Goal: Information Seeking & Learning: Learn about a topic

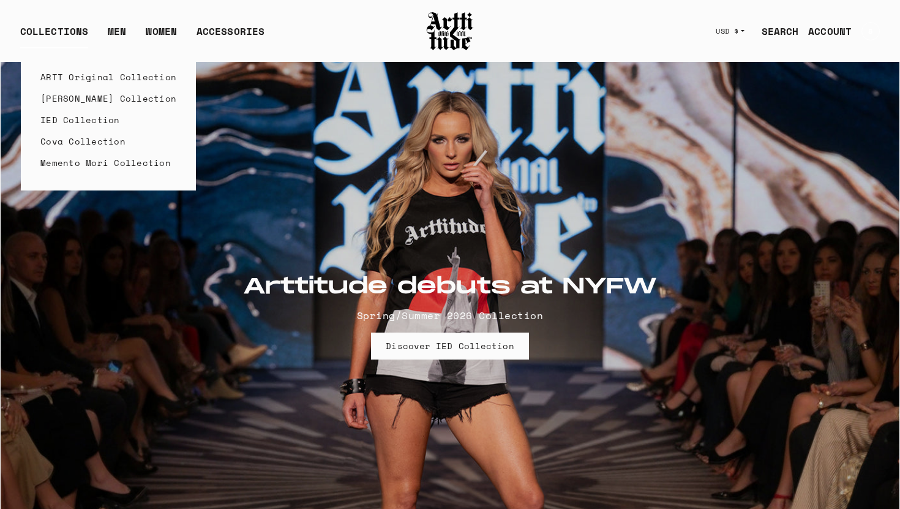
click at [70, 76] on link "ARTT Original Collection" at bounding box center [108, 76] width 136 height 21
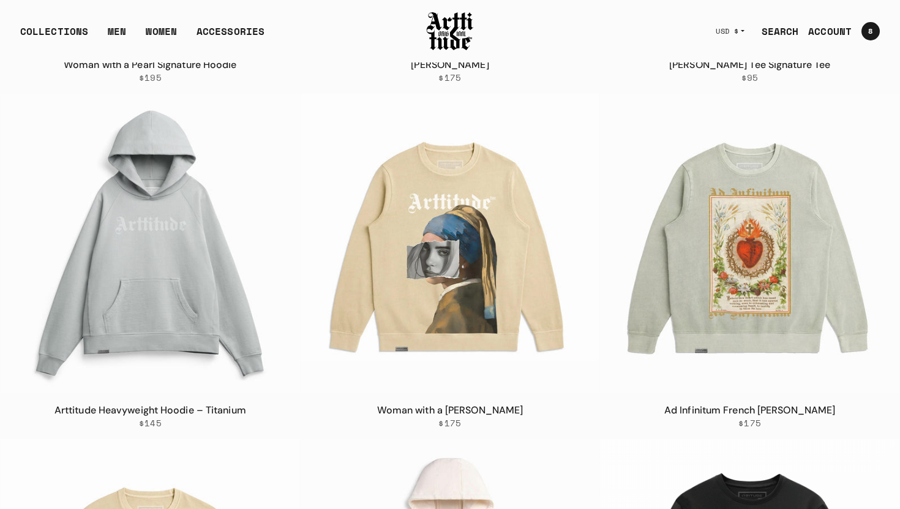
scroll to position [2618, 0]
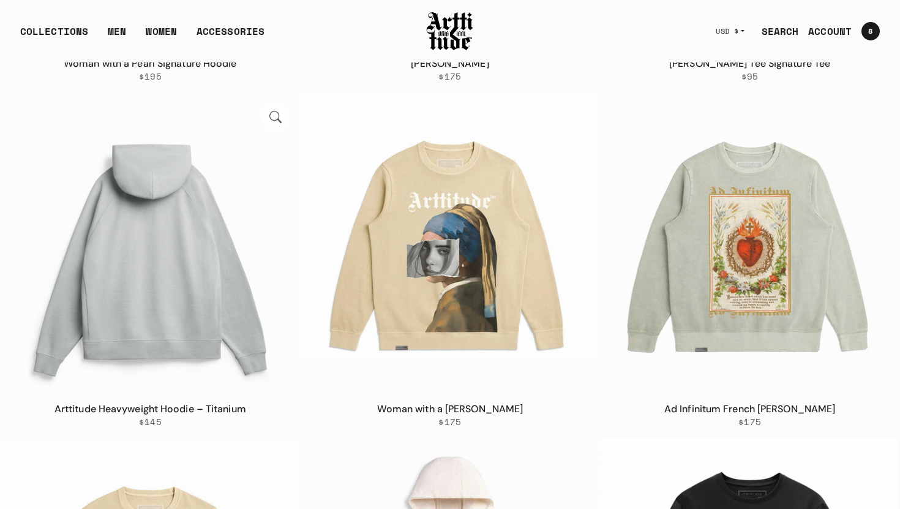
click at [184, 263] on img at bounding box center [150, 241] width 299 height 299
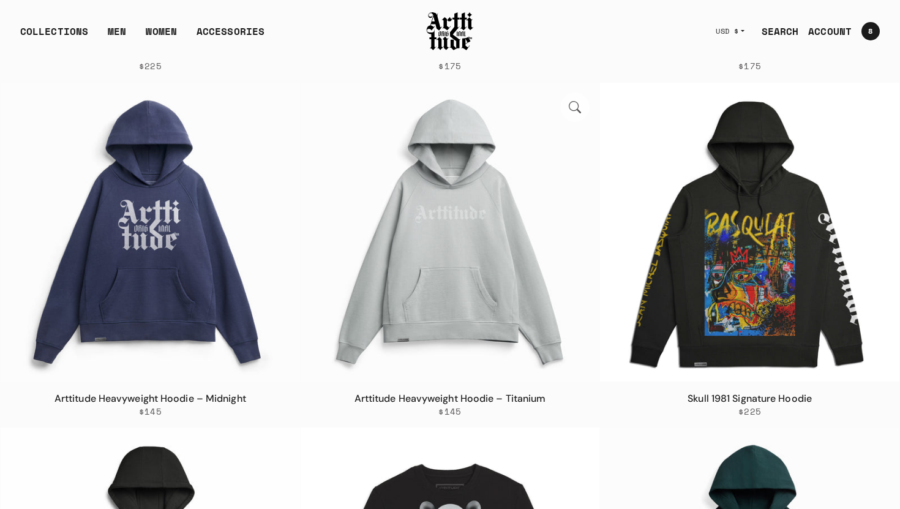
scroll to position [4072, 0]
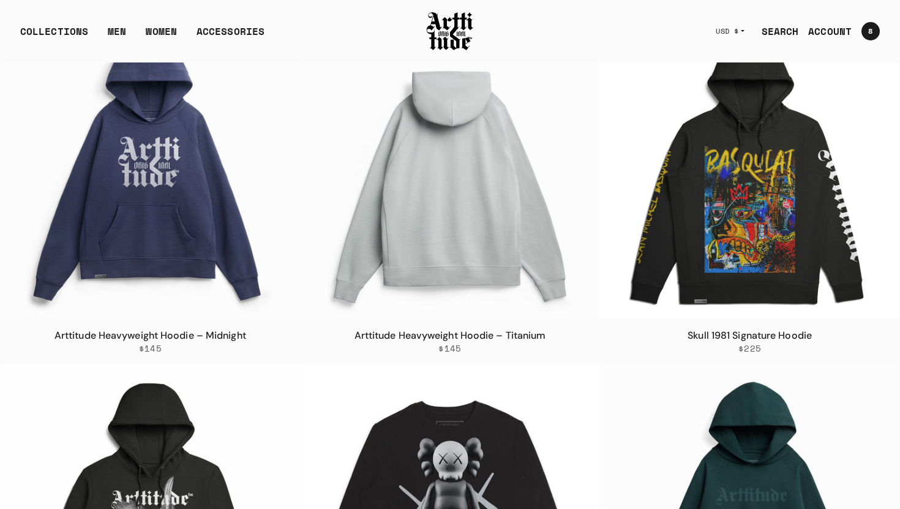
click at [449, 159] on img at bounding box center [450, 169] width 299 height 299
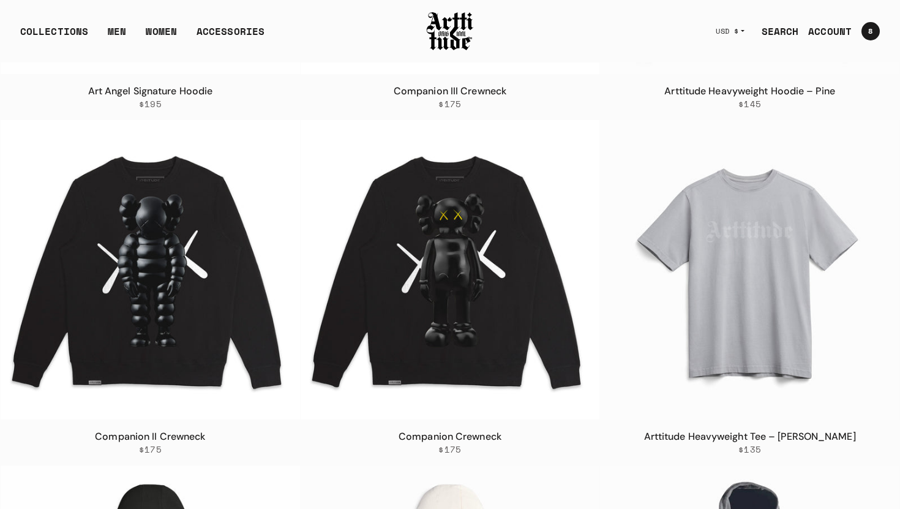
scroll to position [4664, 0]
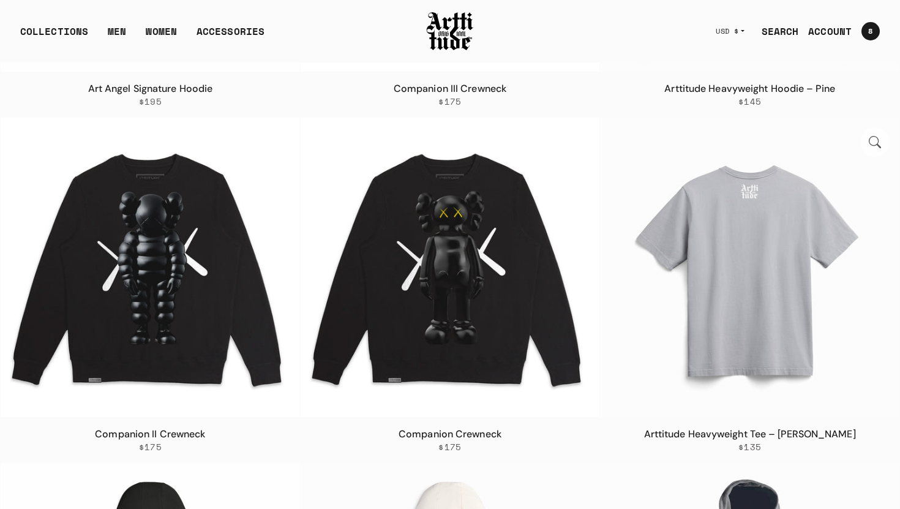
click at [762, 342] on img at bounding box center [749, 267] width 299 height 299
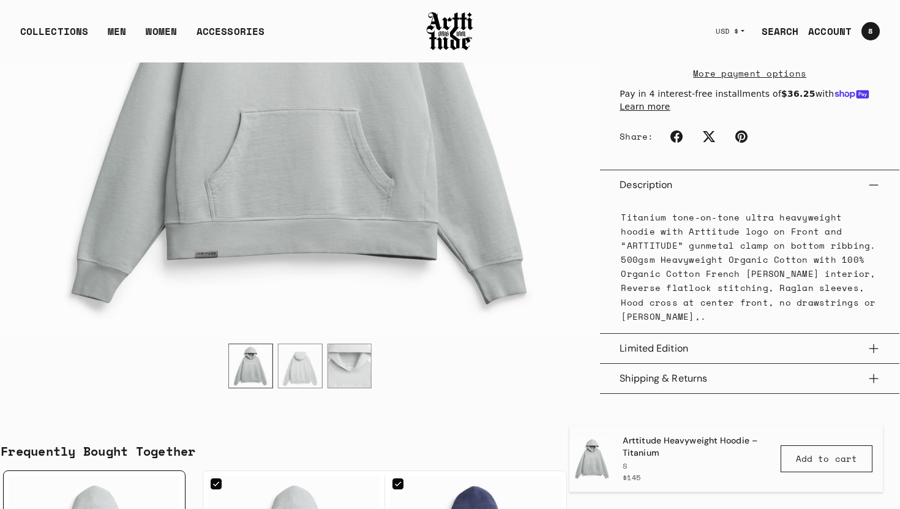
scroll to position [718, 0]
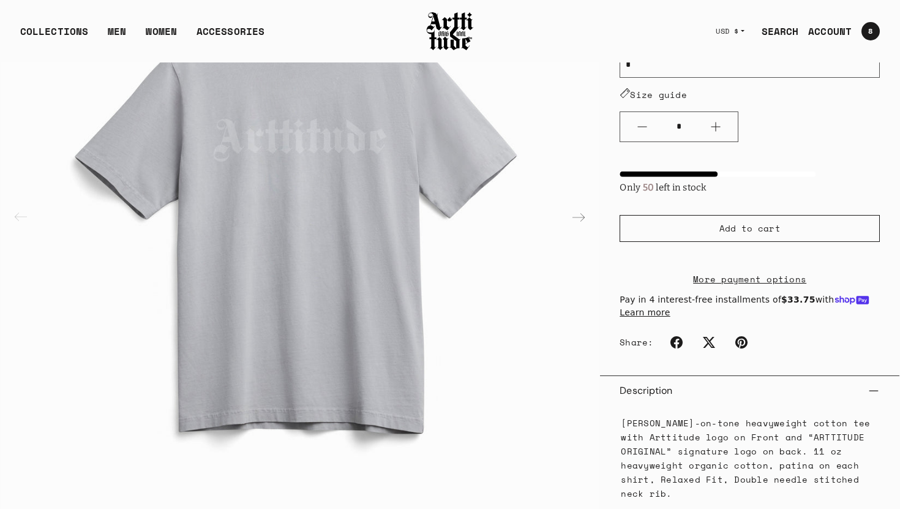
scroll to position [193, 0]
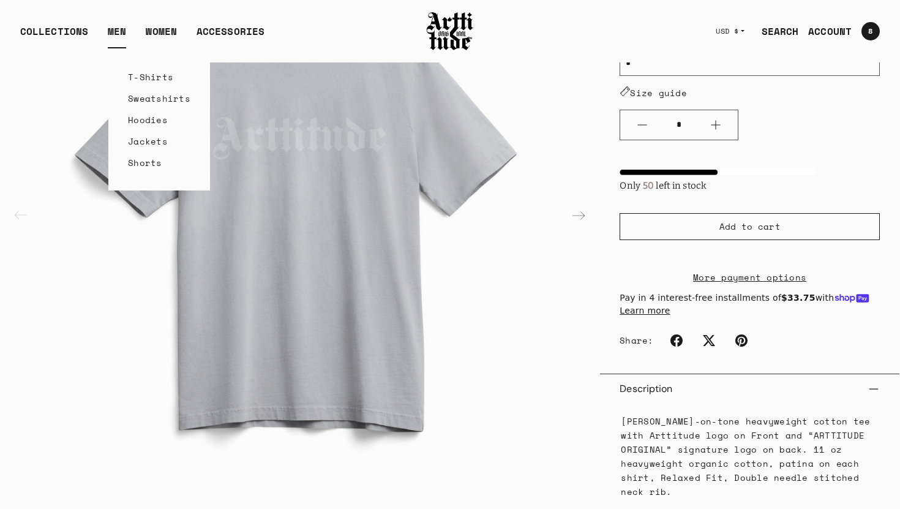
click at [154, 121] on link "Hoodies" at bounding box center [159, 119] width 62 height 21
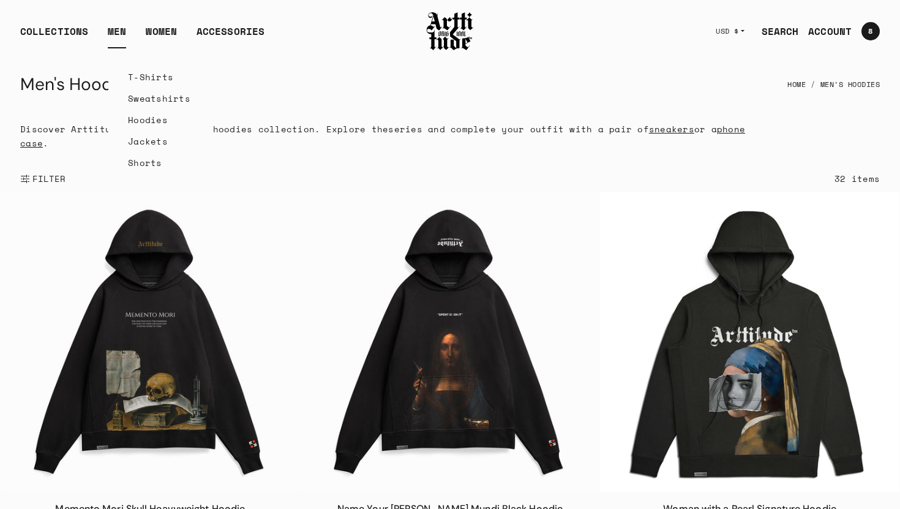
click at [140, 100] on link "Sweatshirts" at bounding box center [159, 98] width 62 height 21
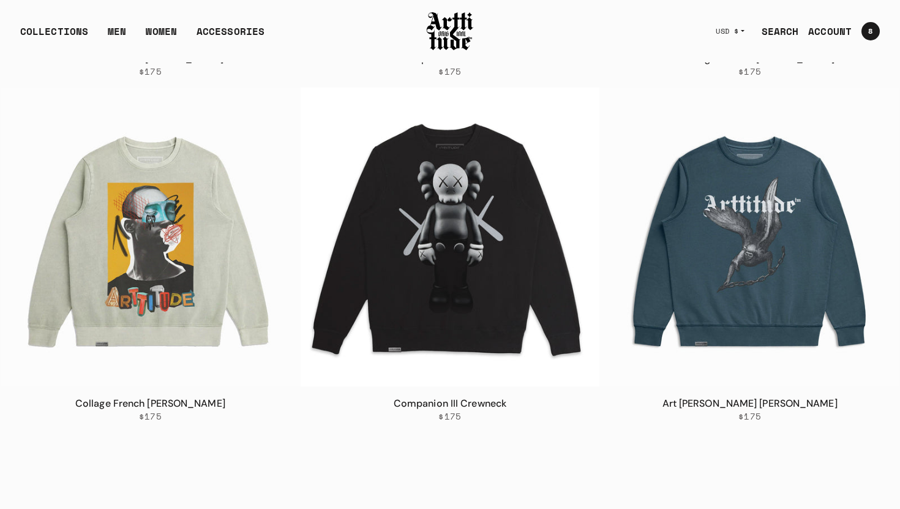
scroll to position [449, 0]
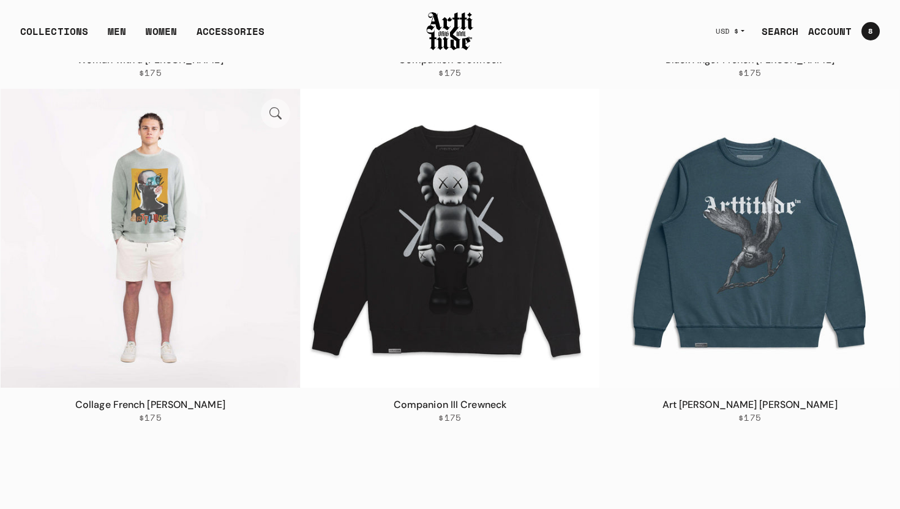
click at [168, 266] on img at bounding box center [150, 238] width 299 height 299
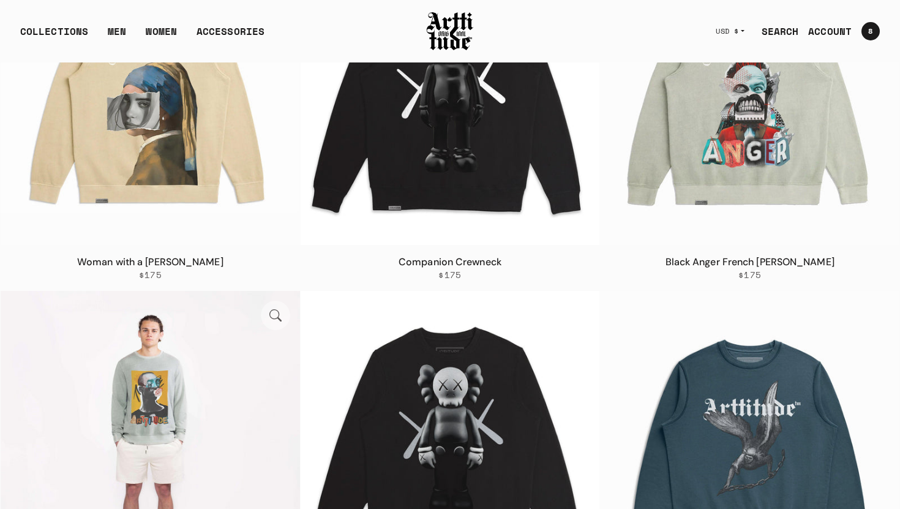
scroll to position [0, 0]
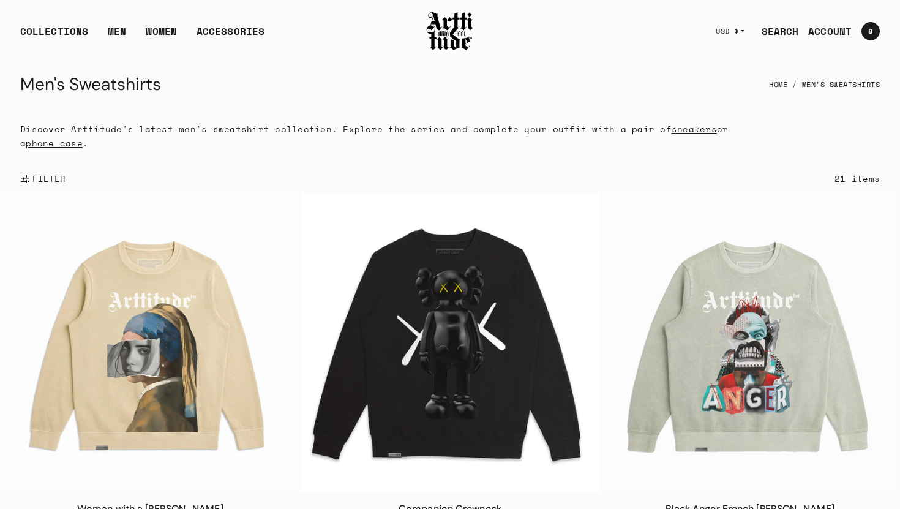
click at [678, 130] on link "sneakers" at bounding box center [694, 128] width 45 height 13
click at [83, 137] on link "phone case" at bounding box center [54, 143] width 57 height 13
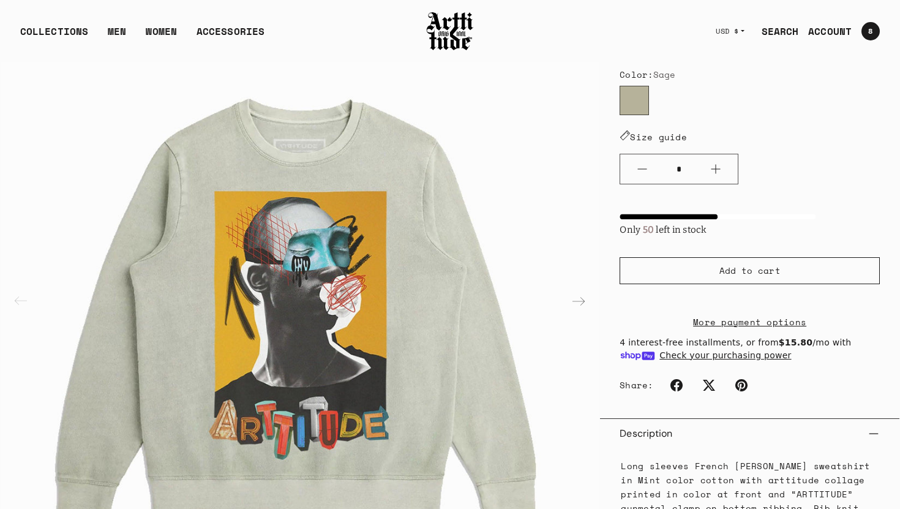
scroll to position [203, 0]
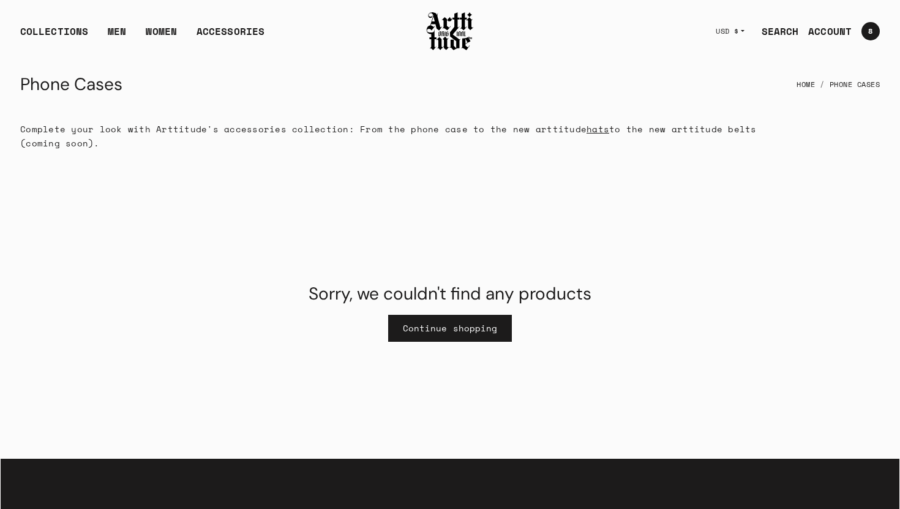
click at [331, 56] on div "COLLECTIONS ARTT Original Collection Caravaggio Collection IED Collection Cova …" at bounding box center [450, 31] width 899 height 61
click at [133, 78] on link "T-Shirts" at bounding box center [159, 76] width 62 height 21
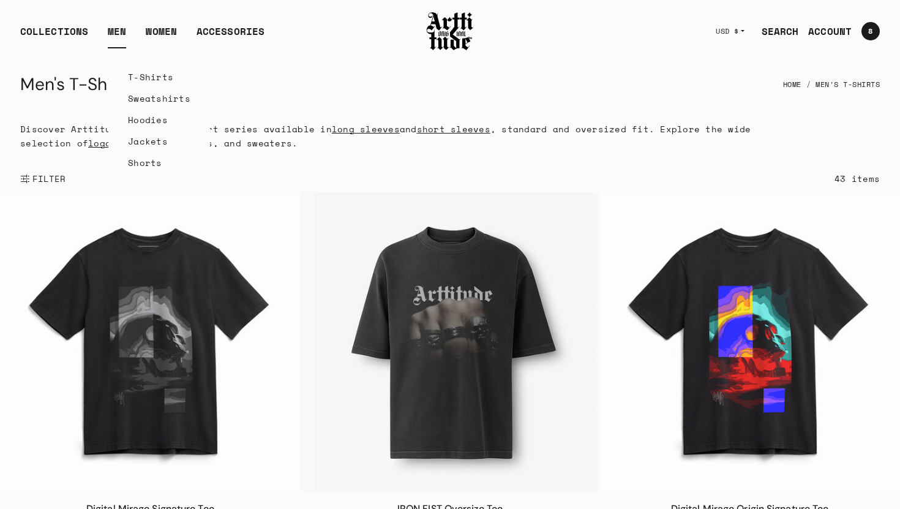
click at [135, 102] on link "Sweatshirts" at bounding box center [159, 98] width 62 height 21
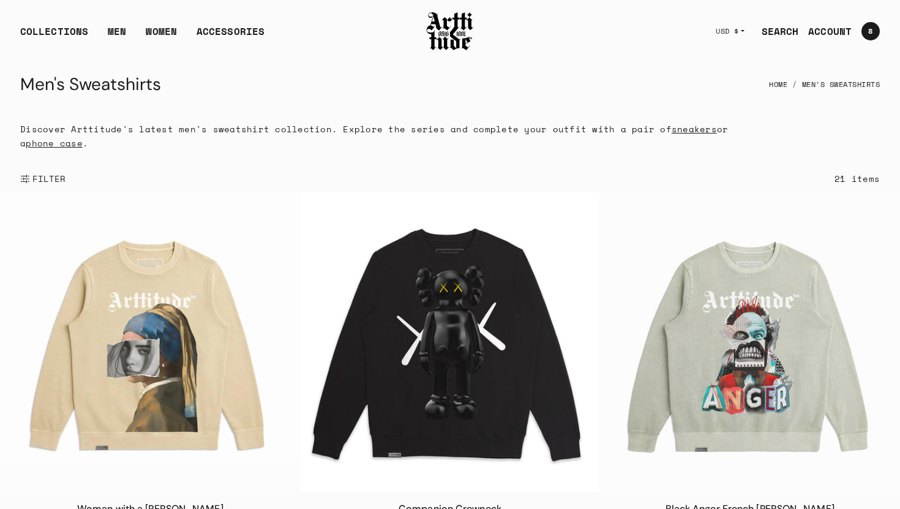
click at [37, 179] on span "FILTER" at bounding box center [48, 179] width 36 height 12
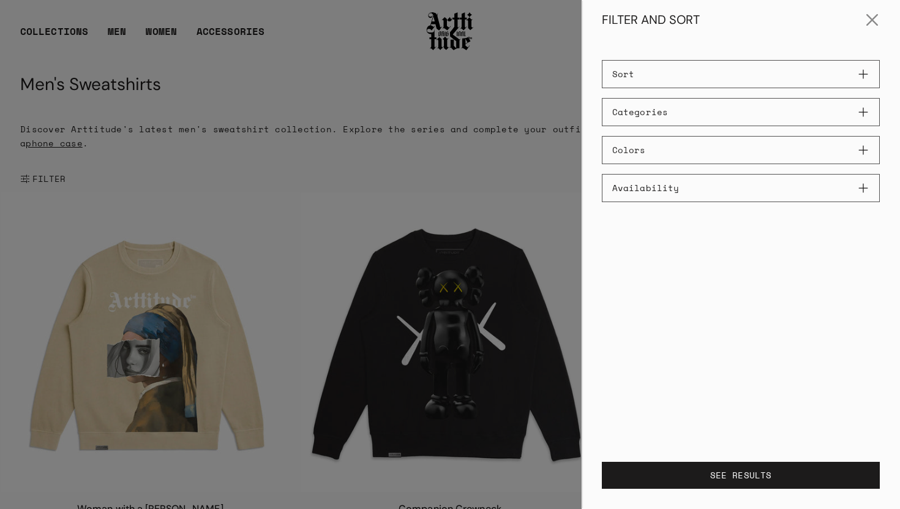
click at [862, 74] on button "Sort" at bounding box center [741, 74] width 278 height 28
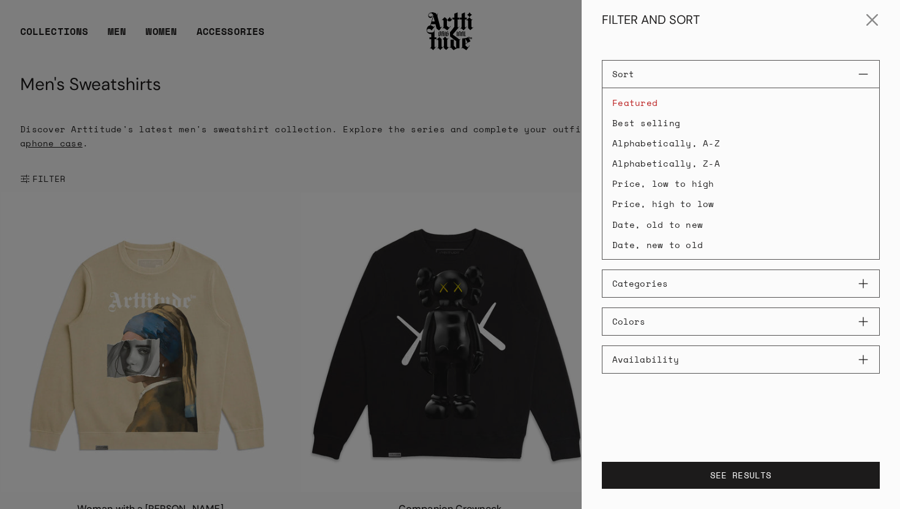
click at [682, 121] on li "Best selling" at bounding box center [740, 122] width 277 height 19
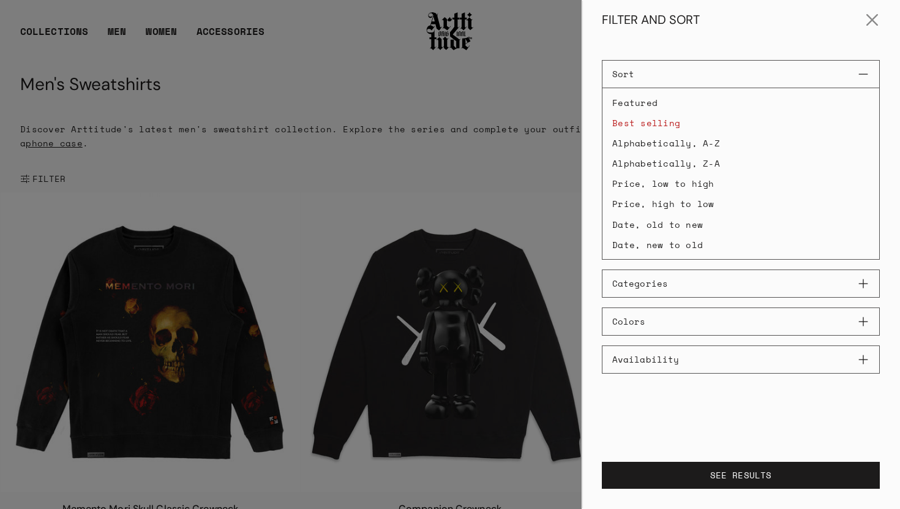
click at [861, 287] on button "Categories" at bounding box center [741, 283] width 278 height 28
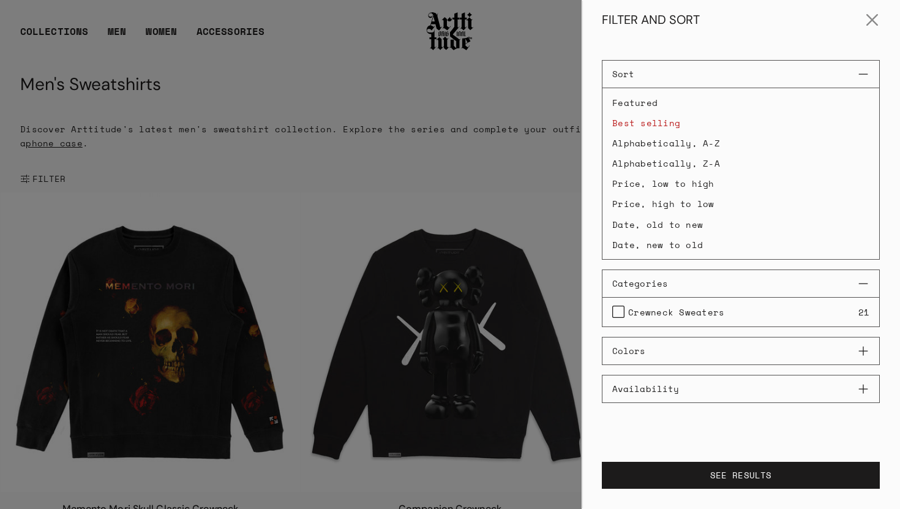
click at [484, 193] on div at bounding box center [450, 254] width 900 height 509
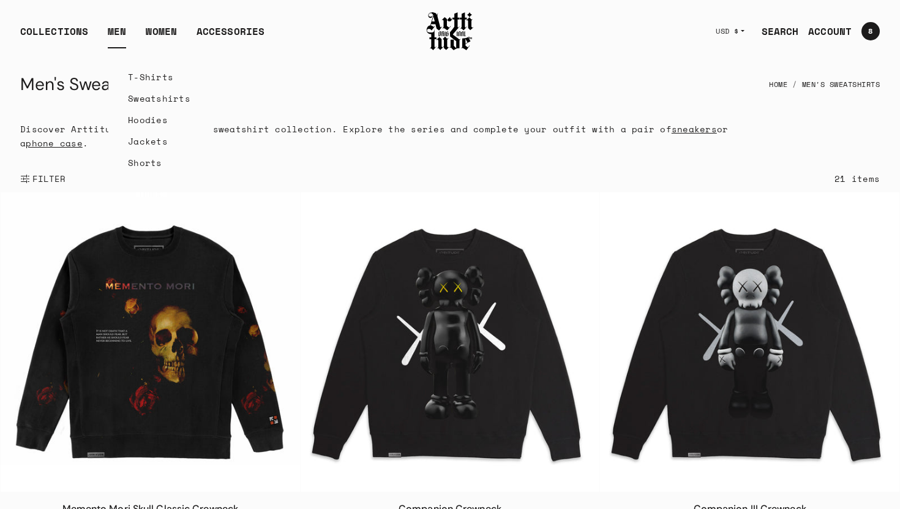
click at [138, 77] on link "T-Shirts" at bounding box center [159, 76] width 62 height 21
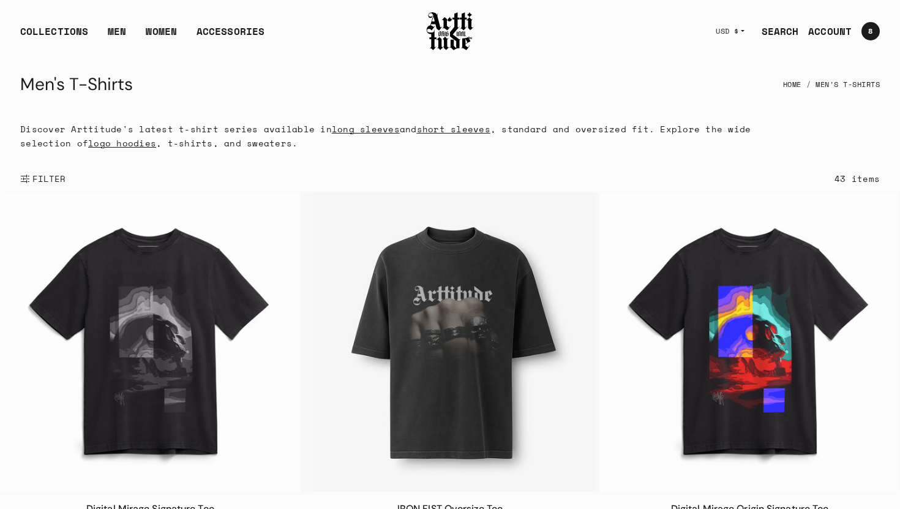
click at [122, 143] on link "logo hoodies" at bounding box center [122, 143] width 68 height 13
click at [358, 129] on link "long sleeves" at bounding box center [366, 128] width 68 height 13
click at [457, 132] on link "short sleeves" at bounding box center [453, 128] width 73 height 13
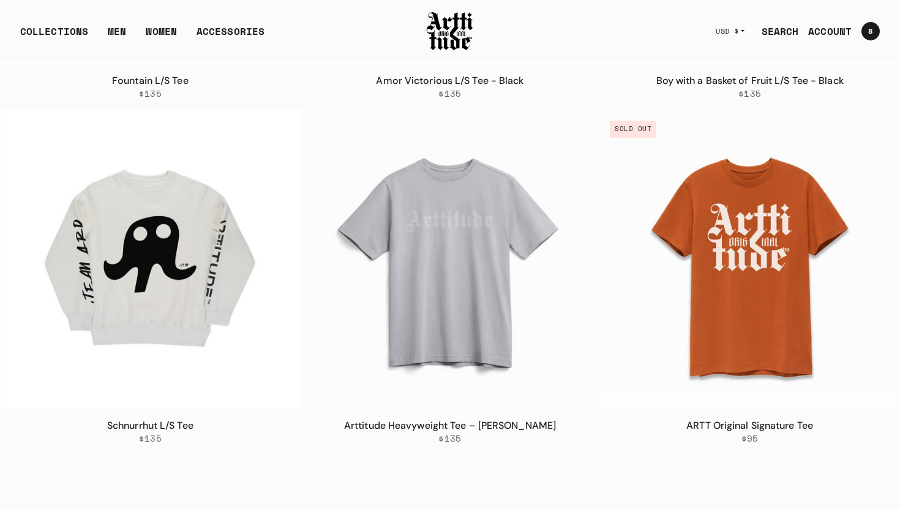
scroll to position [2528, 0]
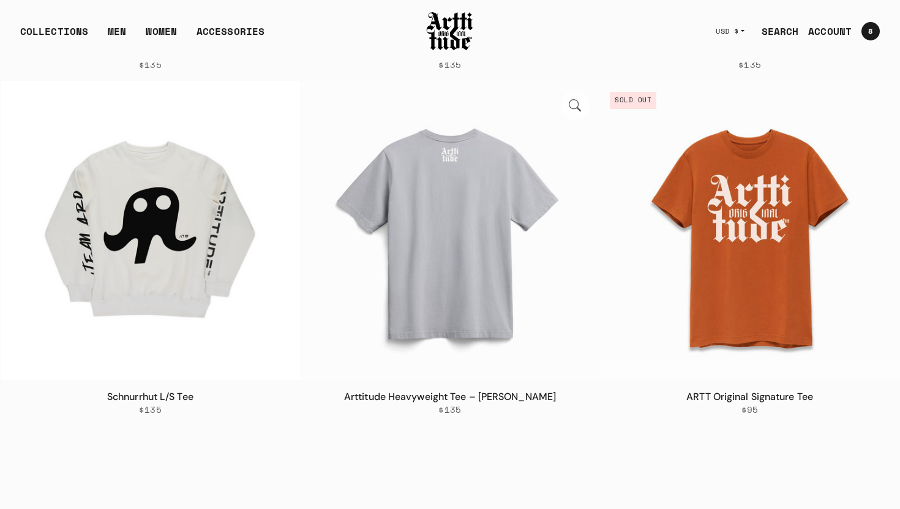
click at [469, 267] on img at bounding box center [450, 230] width 299 height 299
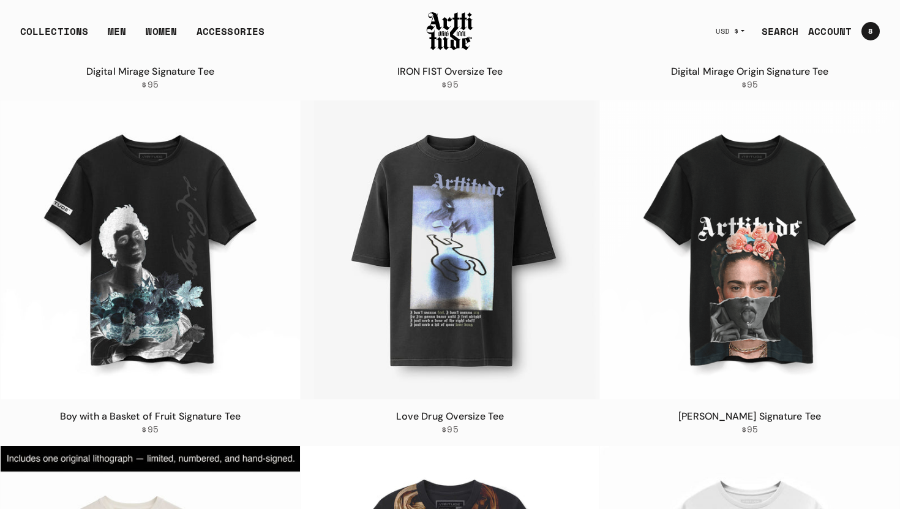
scroll to position [0, 0]
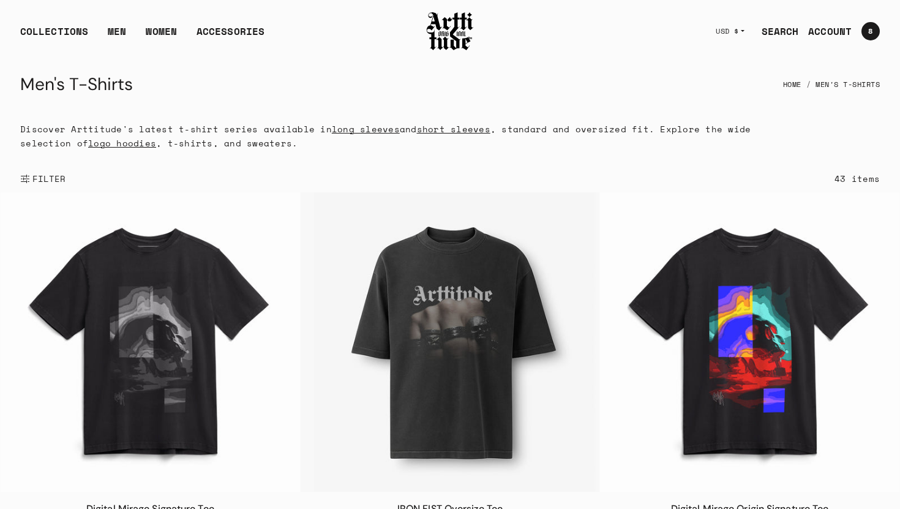
click at [43, 176] on span "FILTER" at bounding box center [48, 179] width 36 height 12
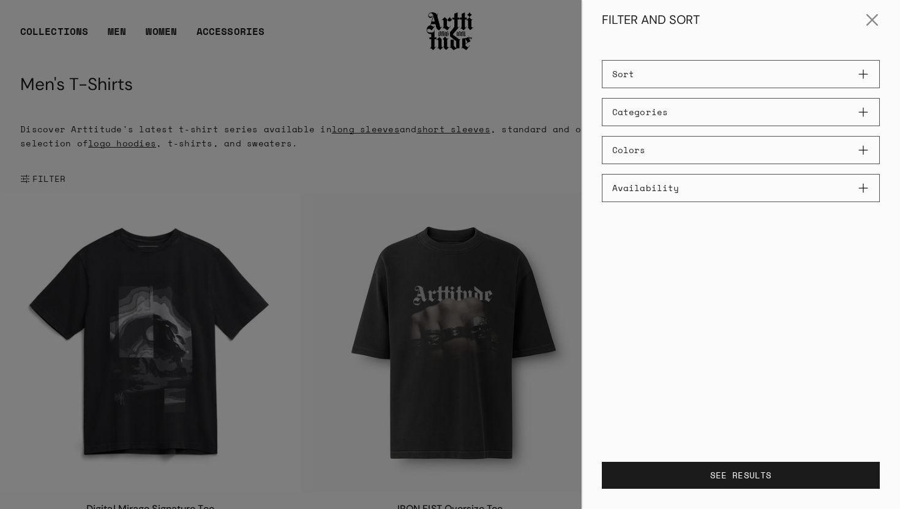
click at [866, 73] on button "Sort" at bounding box center [741, 74] width 278 height 28
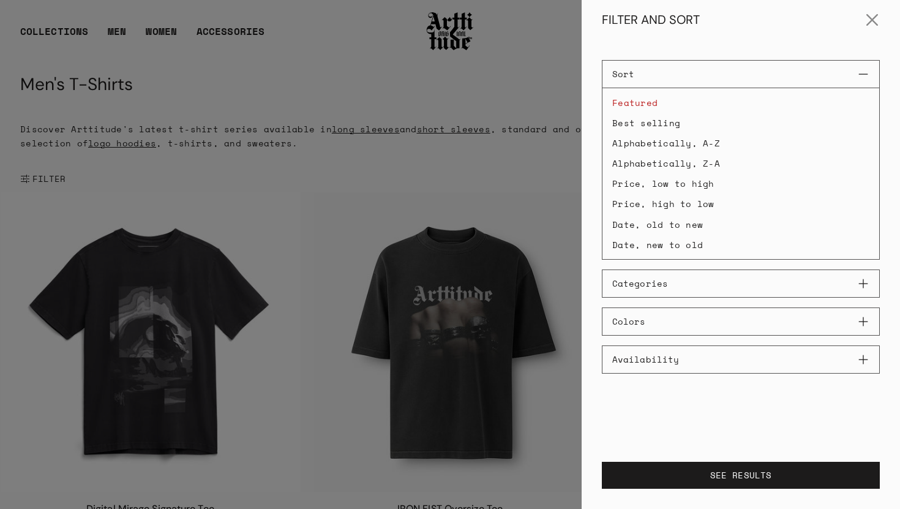
click at [647, 103] on li "Featured" at bounding box center [740, 102] width 277 height 19
click at [648, 126] on li "Best selling" at bounding box center [740, 122] width 277 height 19
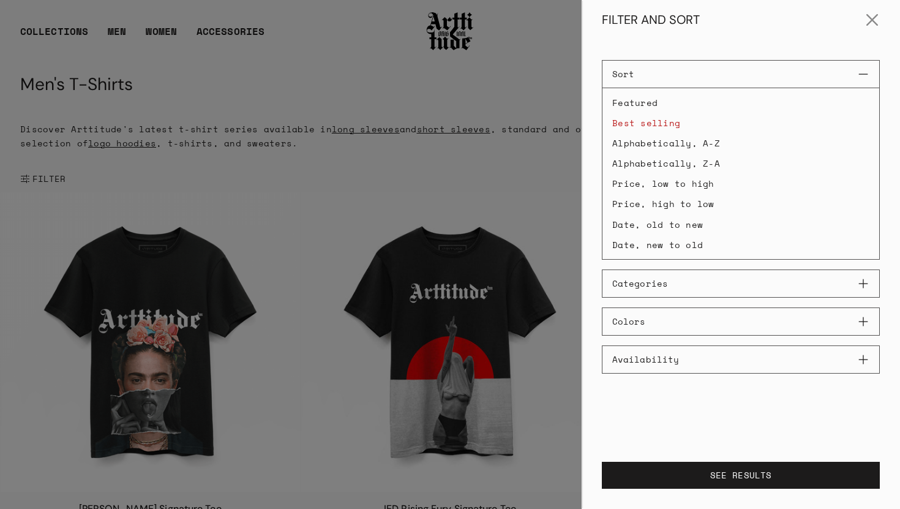
click at [861, 75] on button "Sort" at bounding box center [741, 74] width 278 height 28
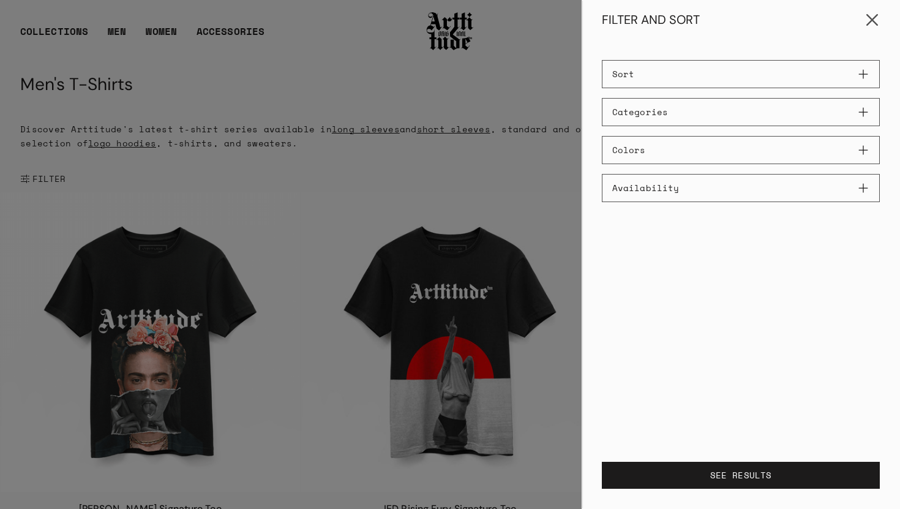
click at [867, 15] on button "Close" at bounding box center [872, 20] width 29 height 29
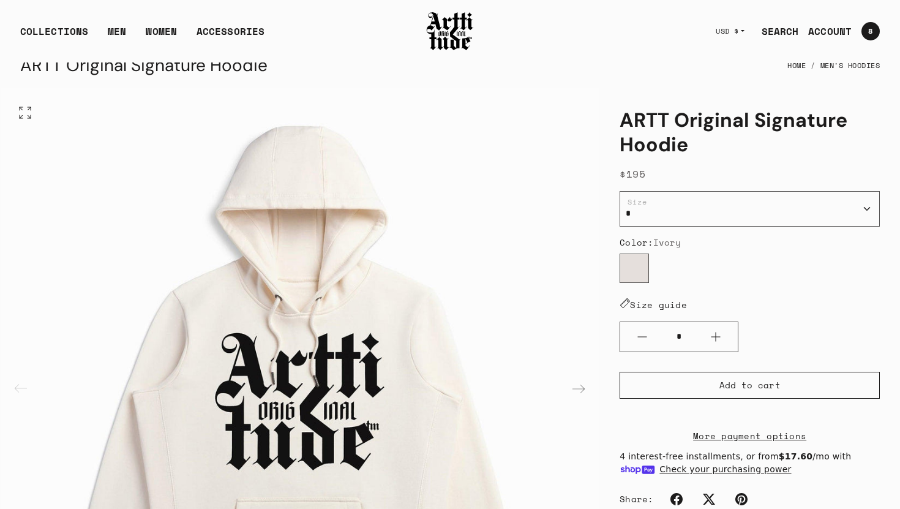
scroll to position [23, 0]
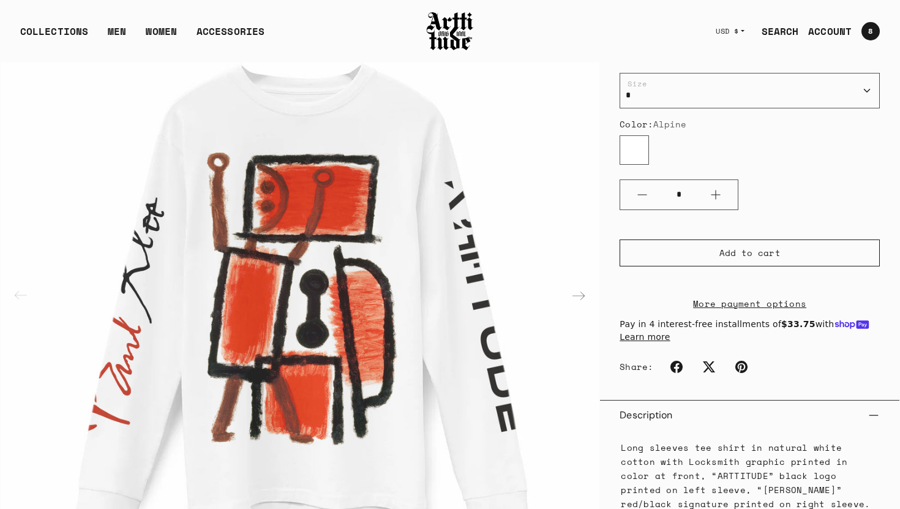
scroll to position [91, 0]
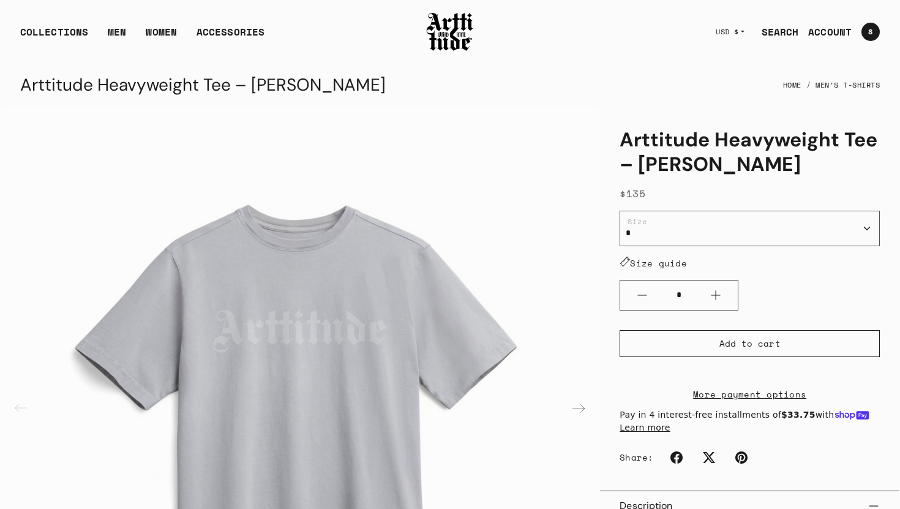
scroll to position [119, 0]
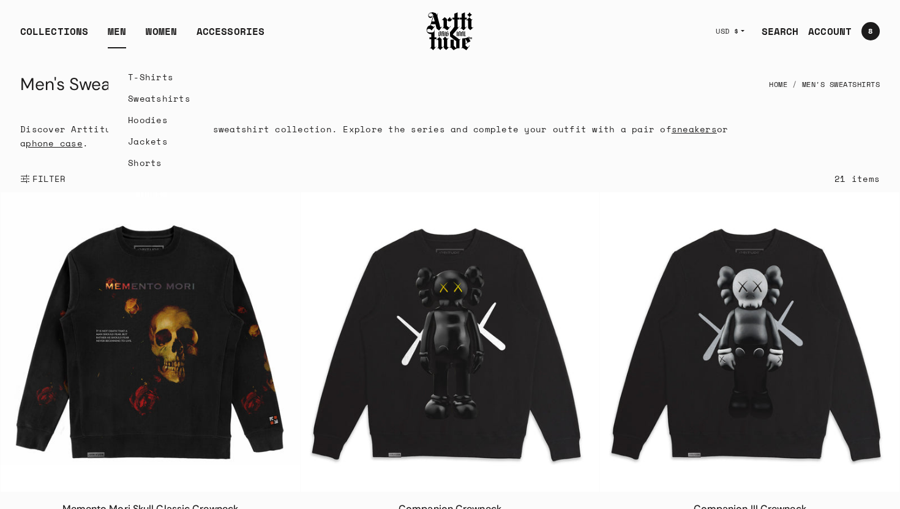
click at [137, 76] on link "T-Shirts" at bounding box center [159, 76] width 62 height 21
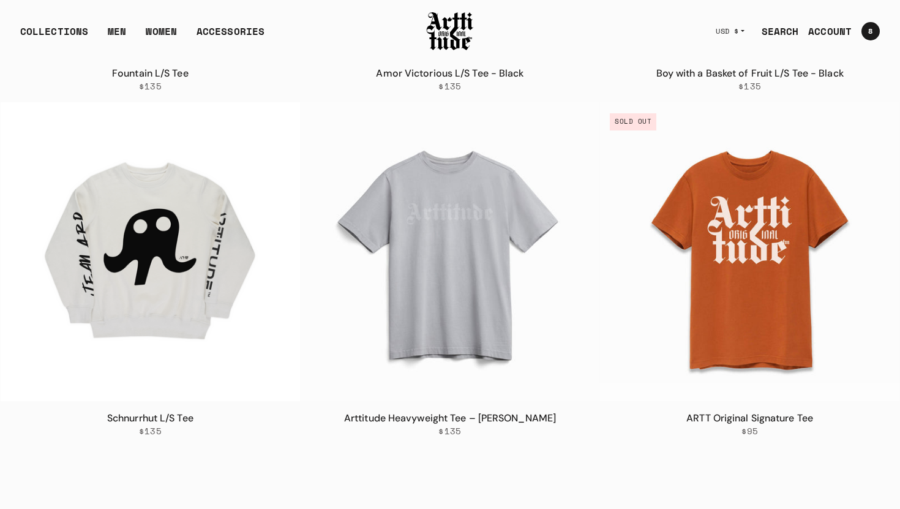
scroll to position [2510, 0]
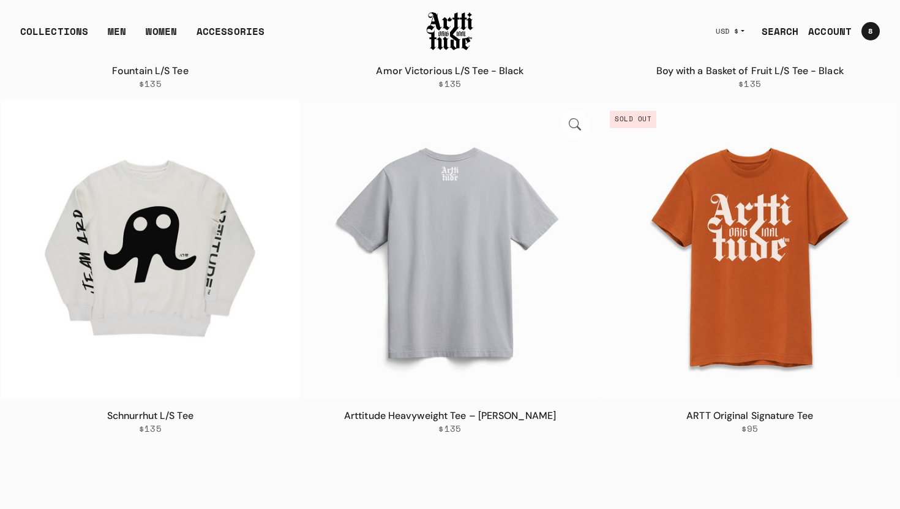
click at [463, 320] on img at bounding box center [450, 249] width 299 height 299
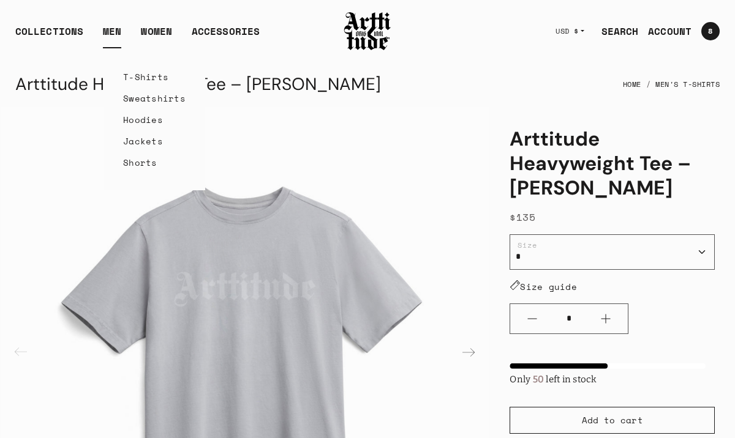
click at [126, 99] on link "Sweatshirts" at bounding box center [154, 98] width 62 height 21
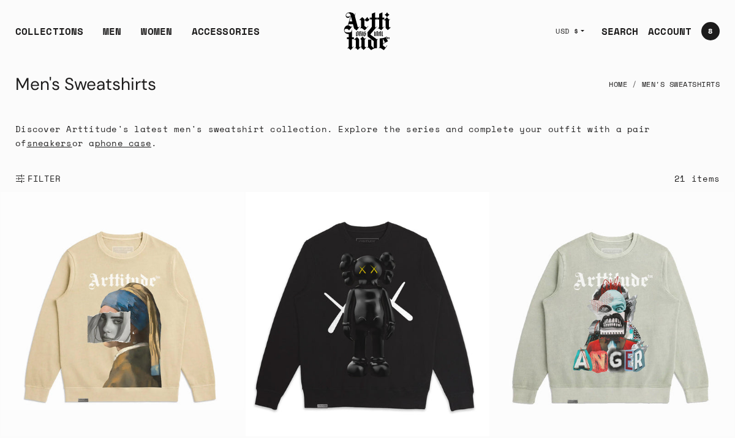
click at [38, 179] on span "FILTER" at bounding box center [43, 179] width 36 height 12
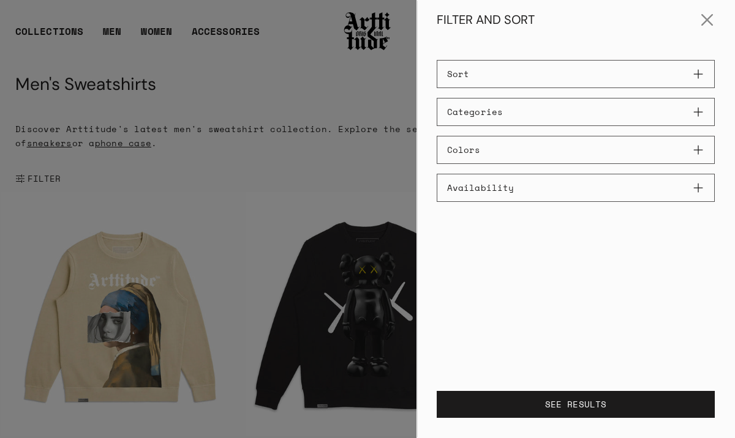
click at [700, 111] on button "Categories" at bounding box center [576, 112] width 278 height 28
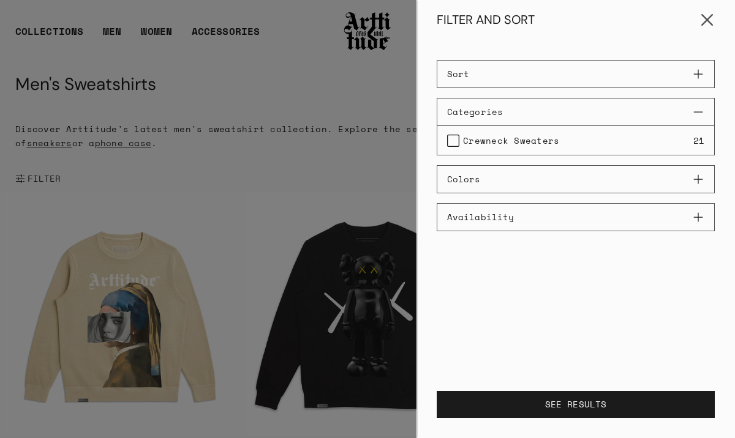
click at [703, 17] on button "Close" at bounding box center [706, 20] width 29 height 29
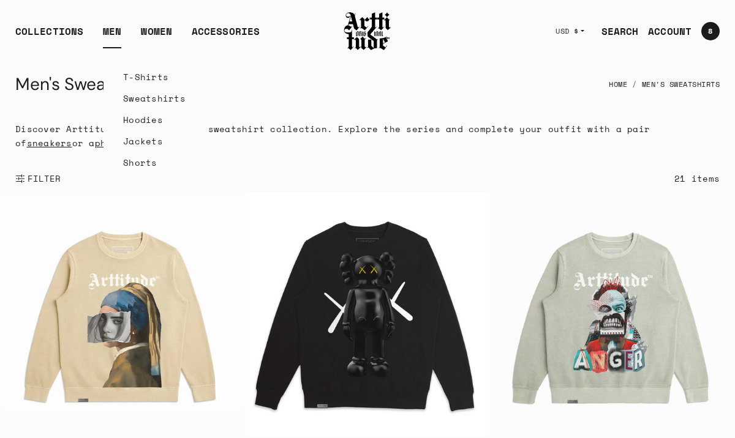
click at [134, 120] on link "Hoodies" at bounding box center [154, 119] width 62 height 21
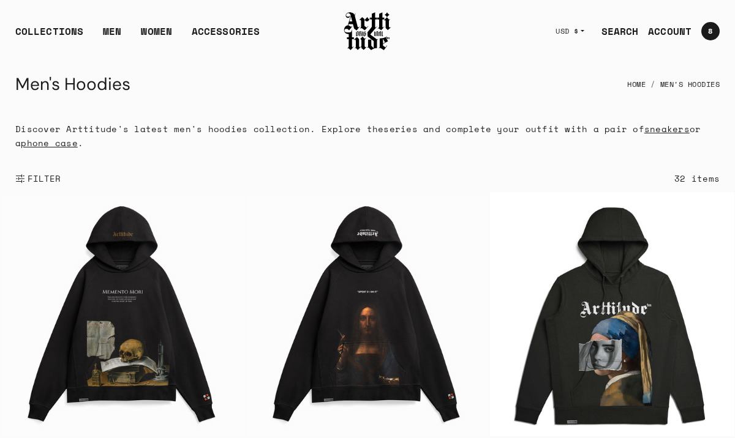
click at [41, 179] on span "FILTER" at bounding box center [43, 179] width 36 height 12
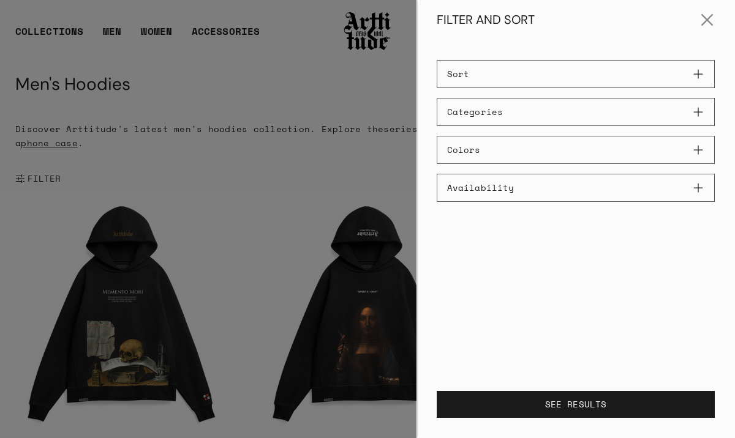
click at [698, 73] on button "Sort" at bounding box center [576, 74] width 278 height 28
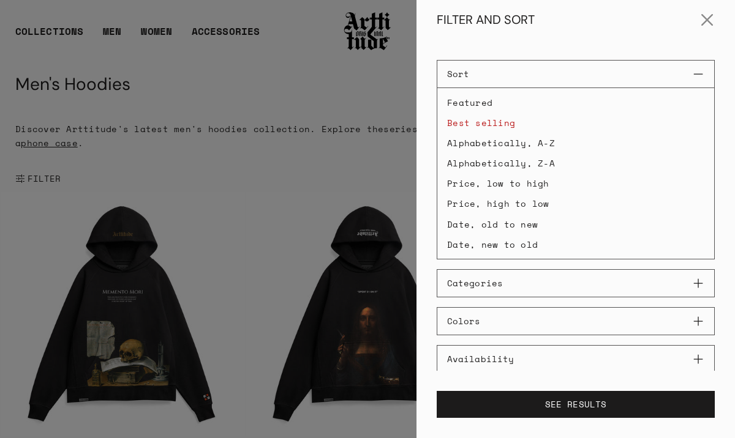
click at [487, 126] on li "Best selling" at bounding box center [575, 122] width 277 height 19
click at [585, 402] on button "SEE RESULTS" at bounding box center [576, 404] width 278 height 27
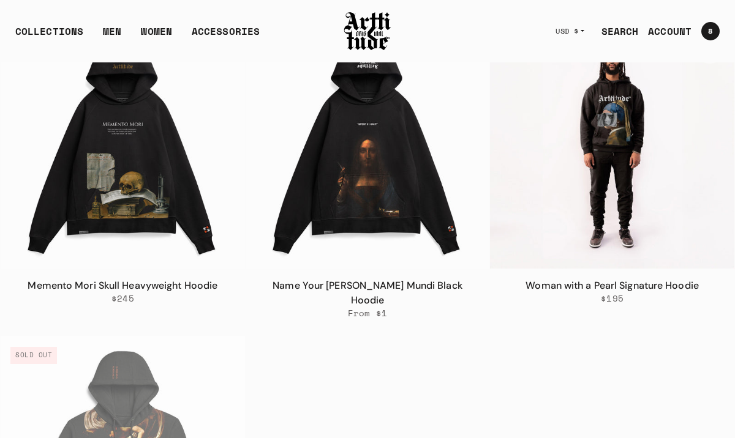
scroll to position [170, 0]
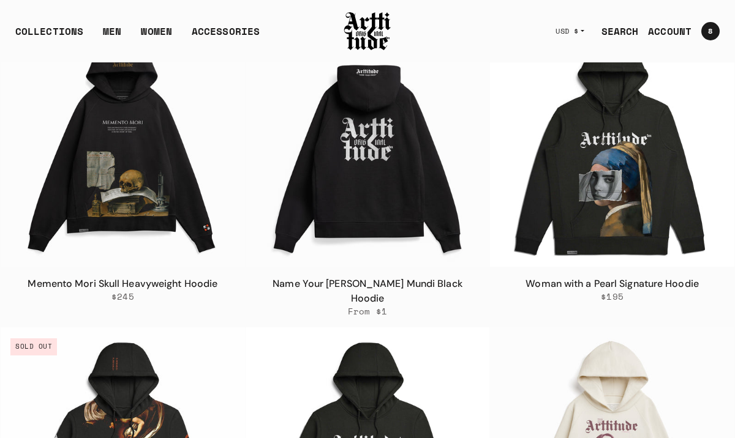
click at [371, 208] on img at bounding box center [368, 145] width 244 height 244
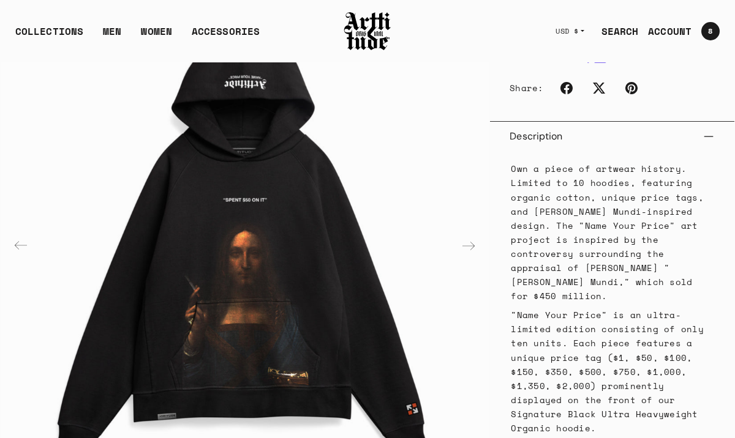
scroll to position [629, 0]
click at [705, 126] on button "Description" at bounding box center [611, 135] width 205 height 29
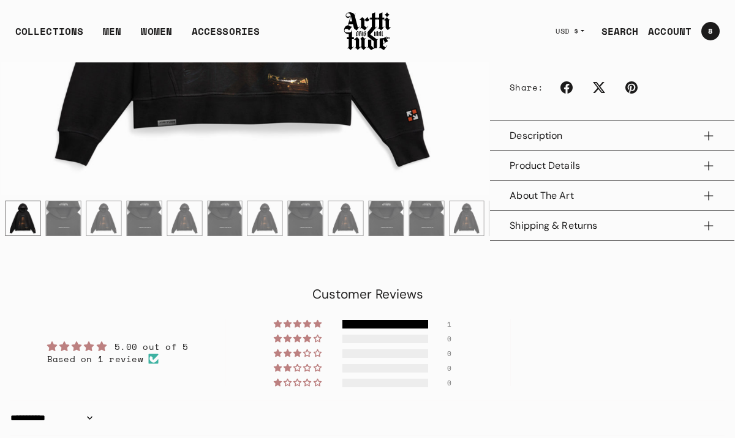
click at [707, 159] on button "Product Details" at bounding box center [611, 165] width 205 height 29
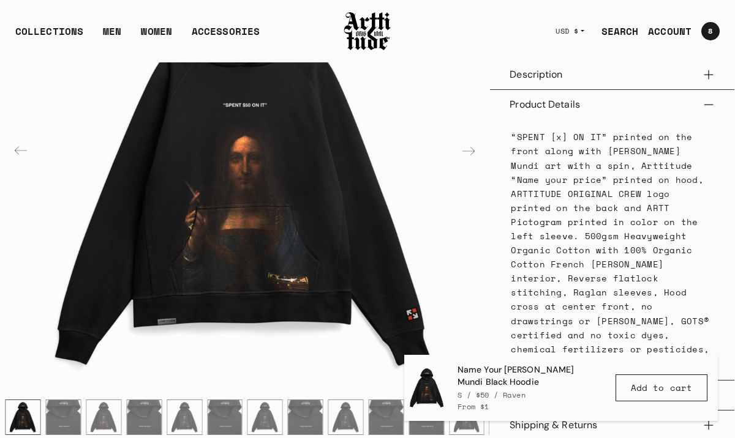
scroll to position [693, 0]
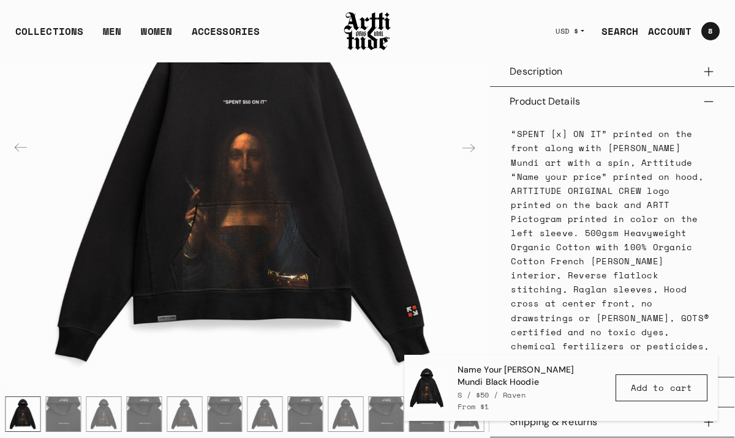
click at [708, 91] on button "Product Details" at bounding box center [611, 101] width 205 height 29
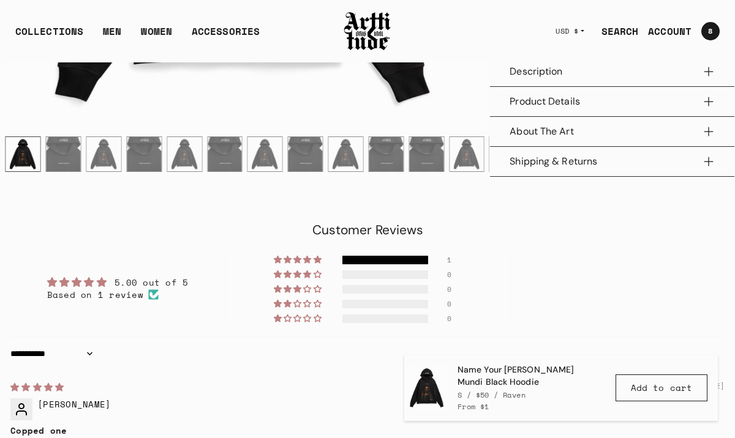
click at [707, 125] on button "About The Art" at bounding box center [611, 131] width 205 height 29
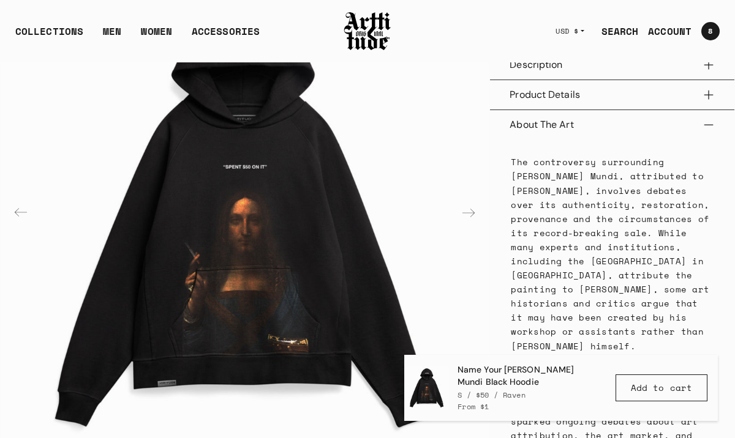
scroll to position [691, 0]
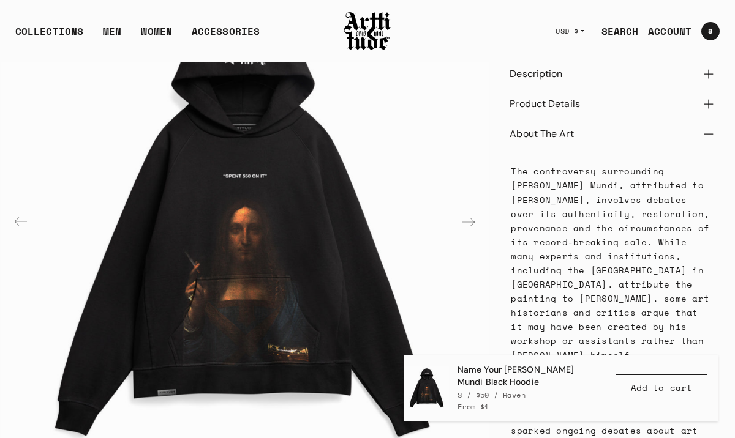
click at [706, 126] on button "About The Art" at bounding box center [611, 133] width 205 height 29
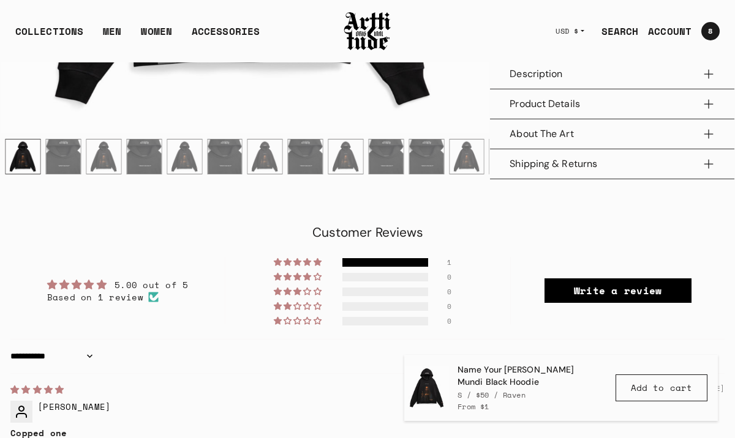
click at [709, 154] on button "Shipping & Returns" at bounding box center [611, 163] width 205 height 29
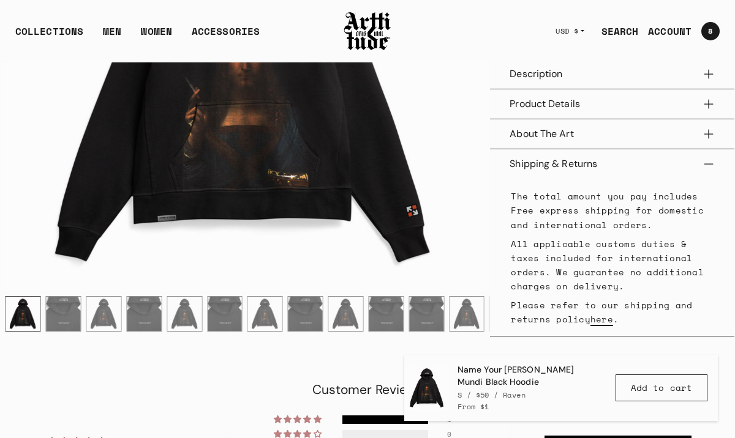
click at [601, 313] on link "here" at bounding box center [601, 319] width 23 height 13
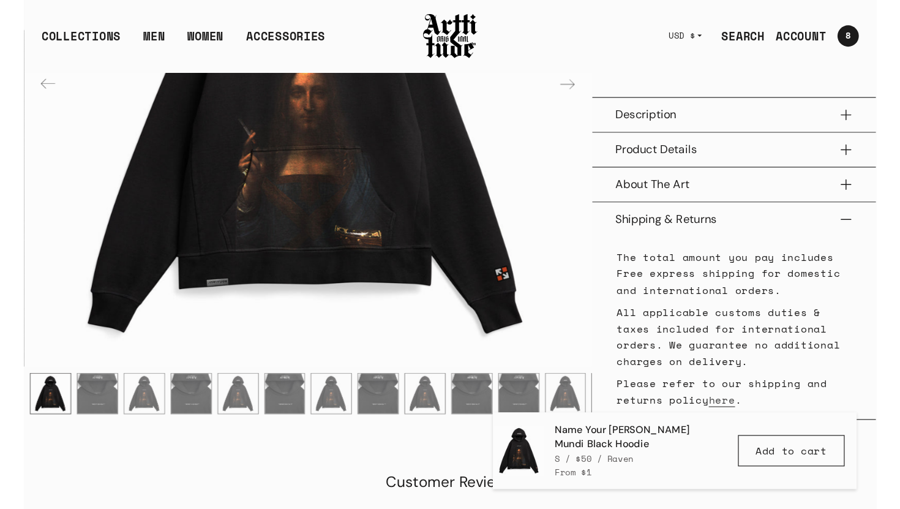
scroll to position [659, 0]
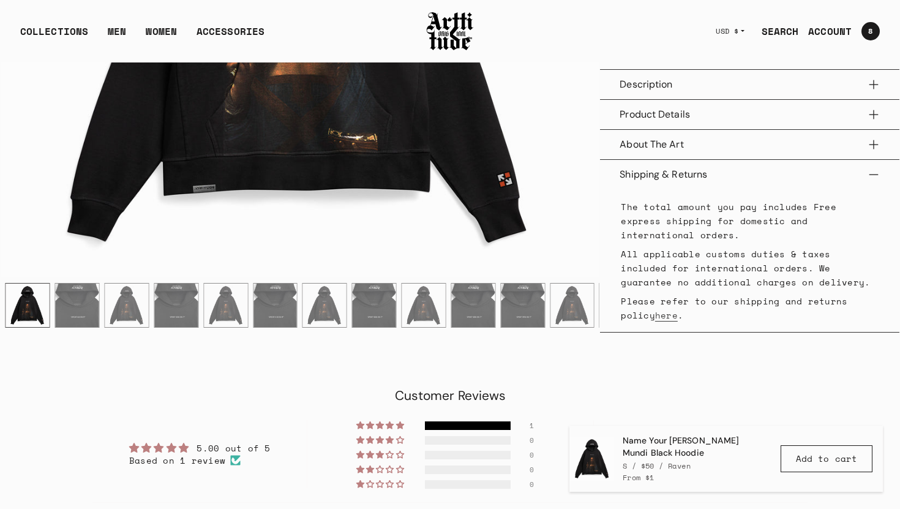
click at [454, 32] on img at bounding box center [449, 31] width 49 height 42
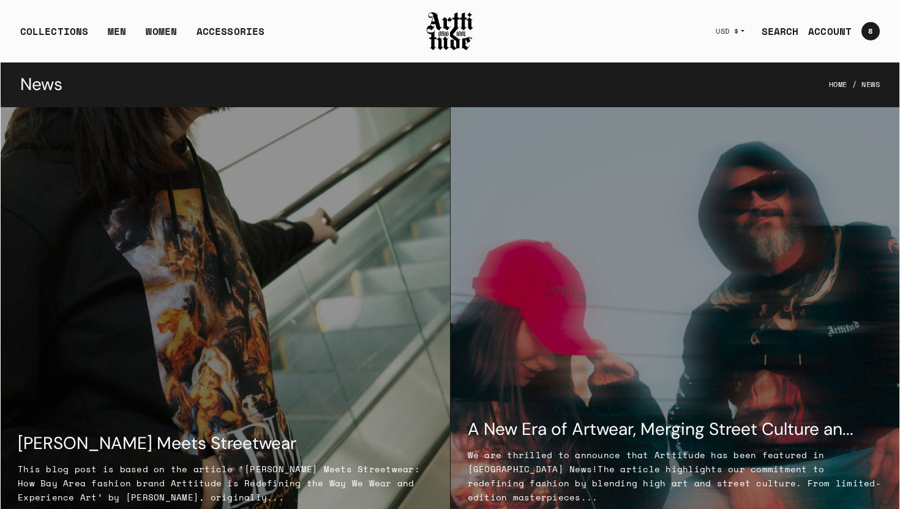
click at [272, 381] on div at bounding box center [225, 331] width 449 height 449
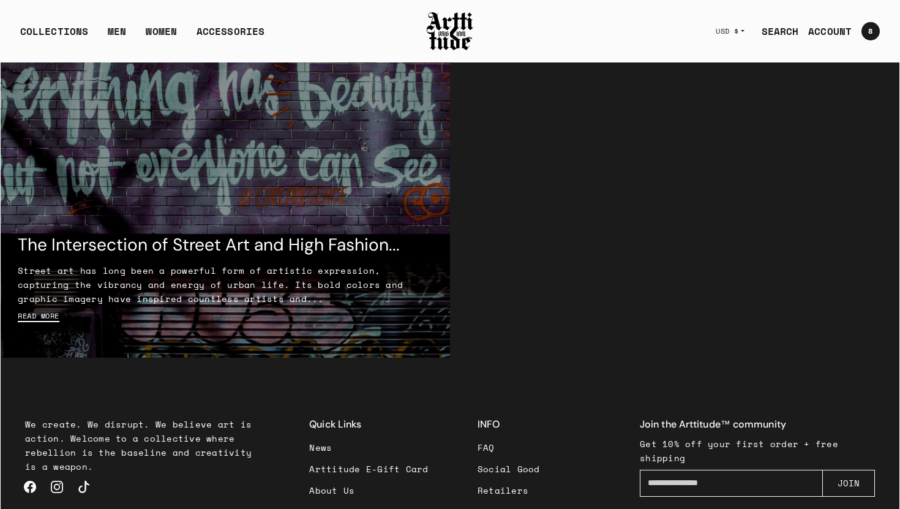
scroll to position [1662, 0]
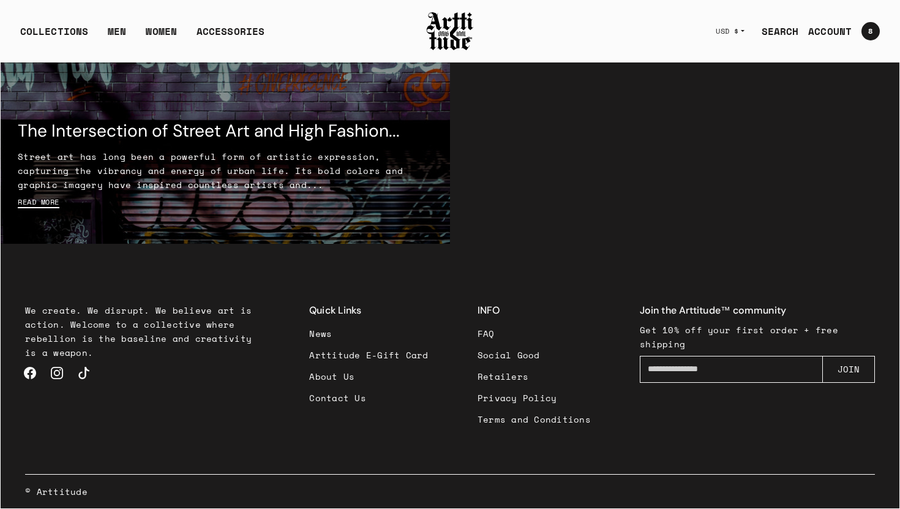
click at [515, 356] on link "Social Good" at bounding box center [534, 354] width 113 height 21
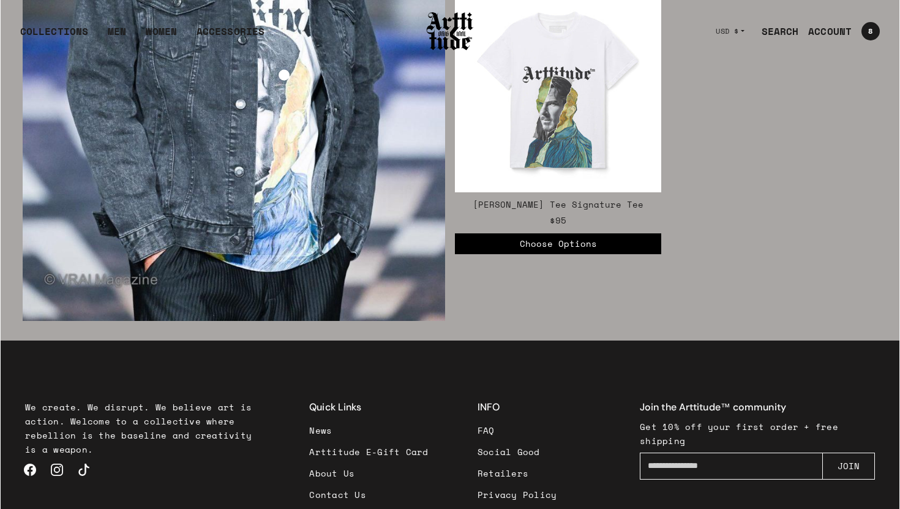
scroll to position [2187, 0]
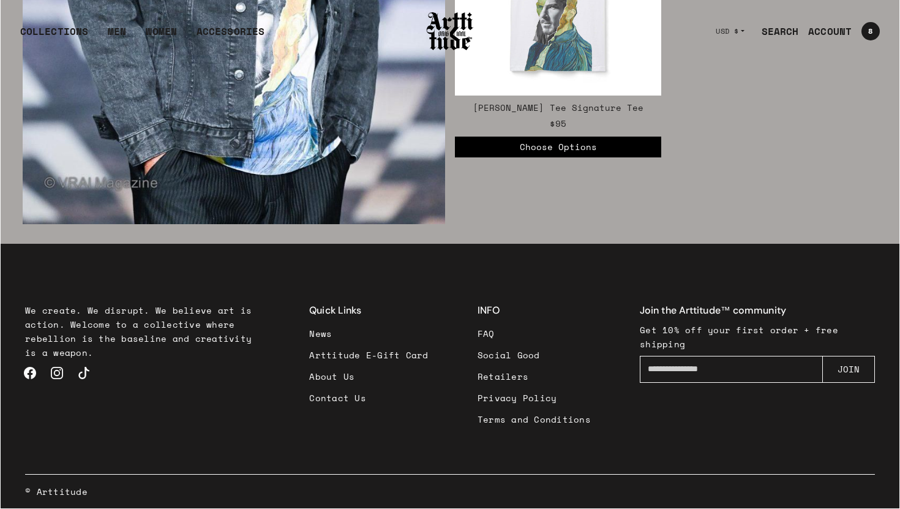
click at [55, 375] on link "Instagram" at bounding box center [56, 372] width 27 height 27
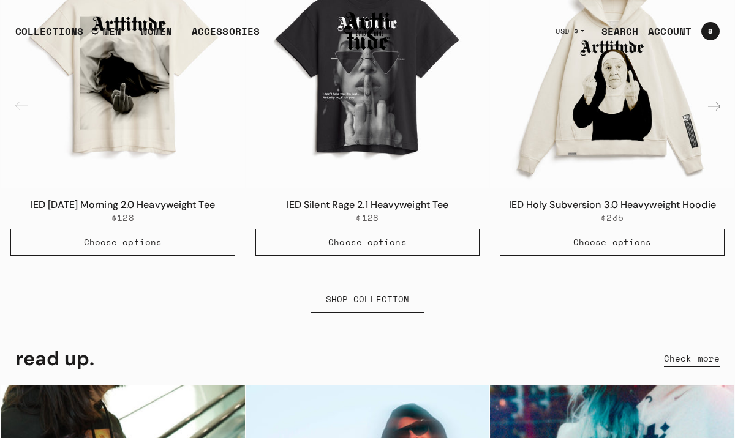
scroll to position [0, 0]
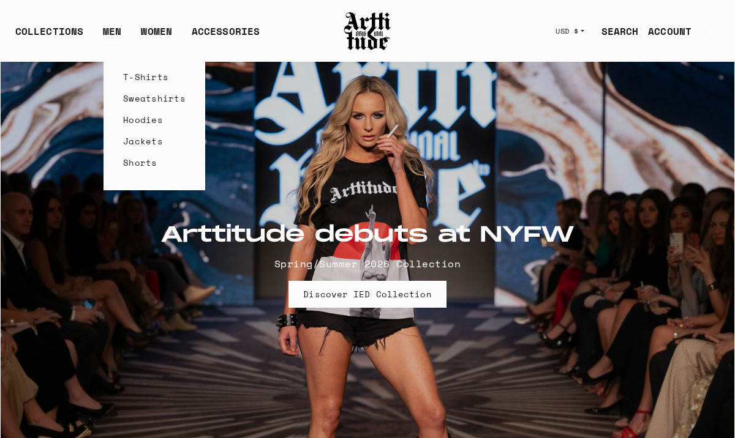
click at [129, 77] on link "T-Shirts" at bounding box center [154, 76] width 62 height 21
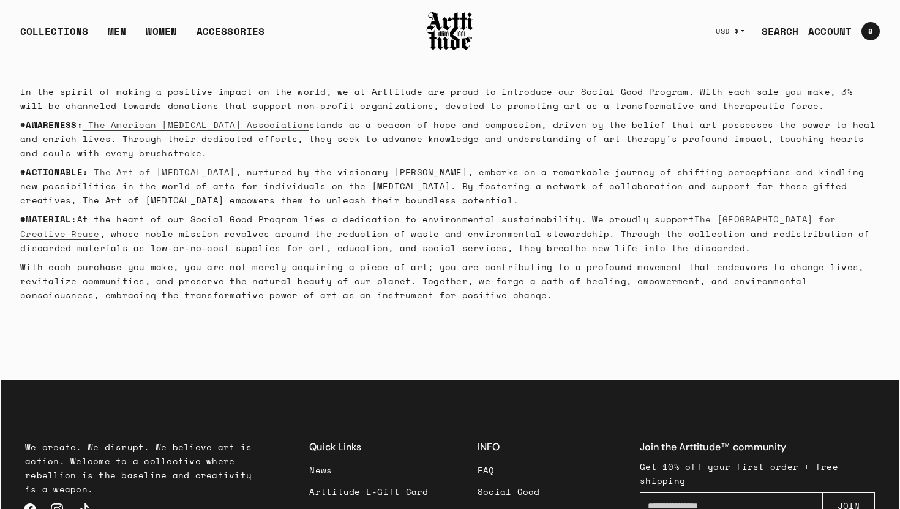
scroll to position [199, 0]
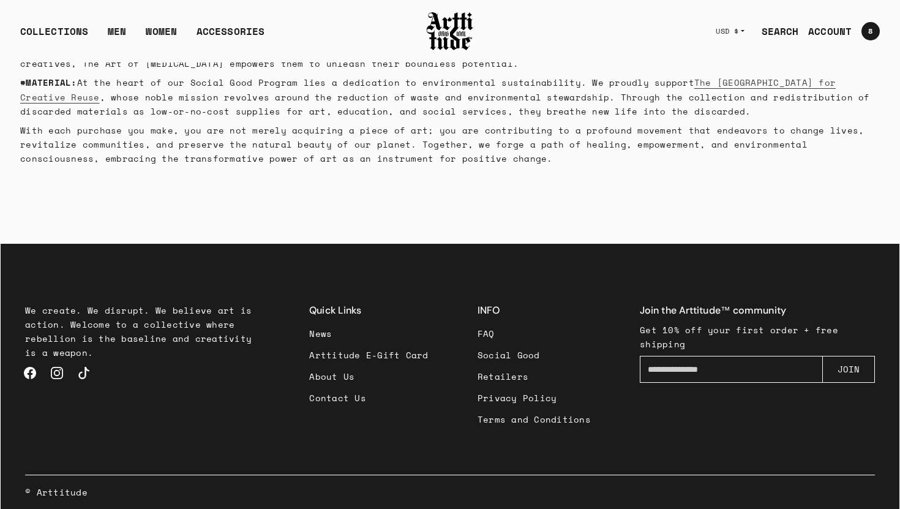
click at [389, 355] on link "Arttitude E-Gift Card" at bounding box center [368, 354] width 119 height 21
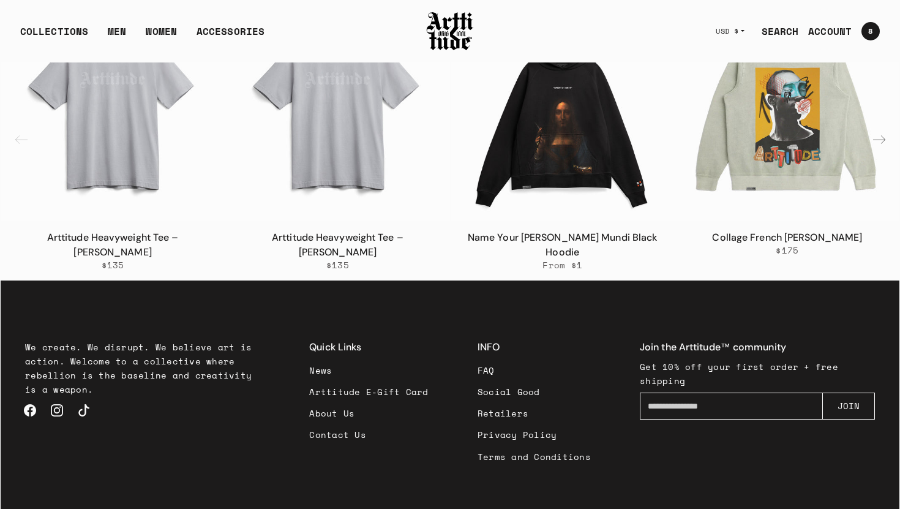
scroll to position [1811, 0]
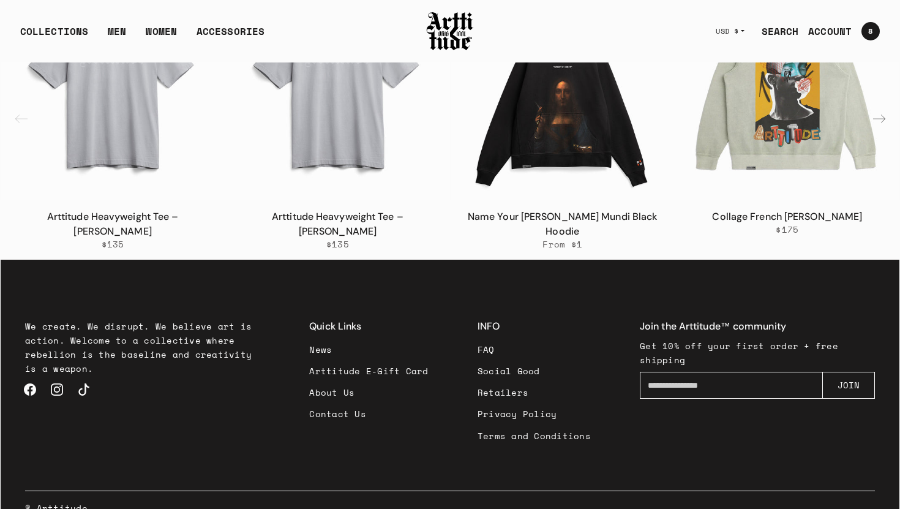
click at [489, 339] on link "FAQ" at bounding box center [534, 349] width 113 height 21
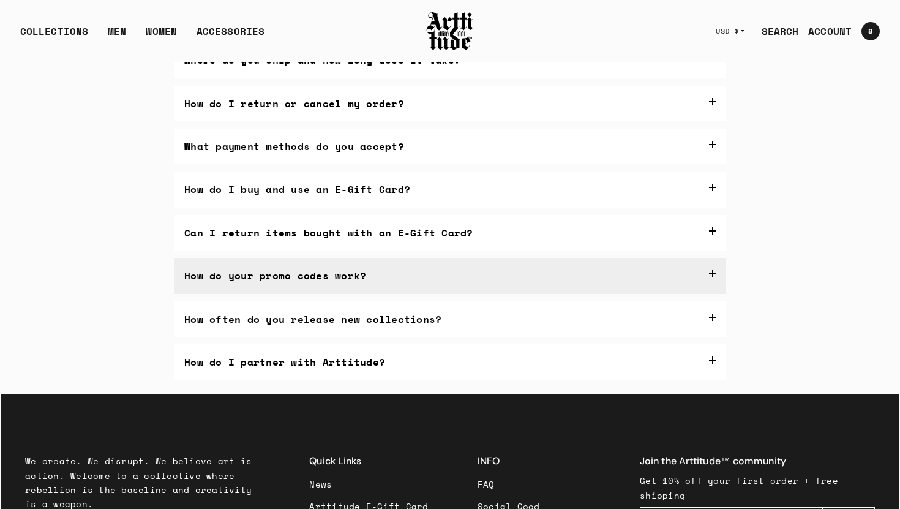
scroll to position [94, 0]
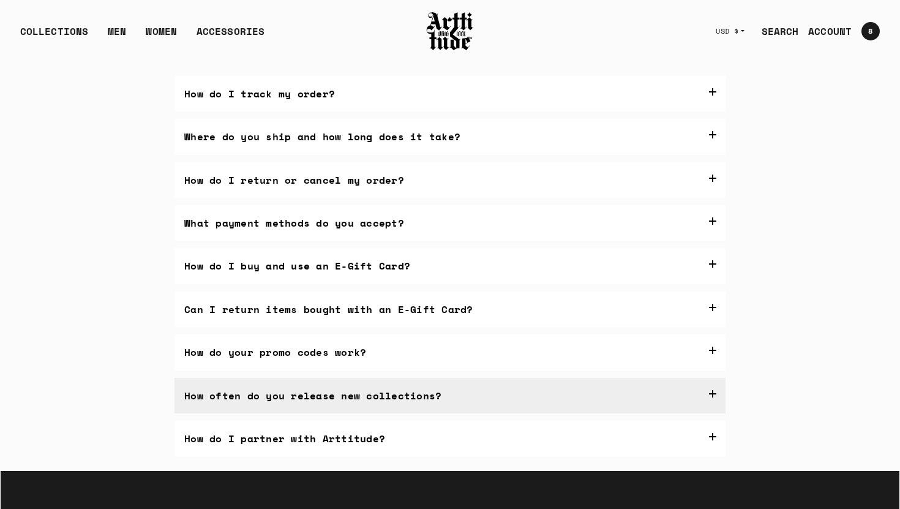
click at [712, 393] on label "How often do you release new collections?" at bounding box center [449, 396] width 551 height 36
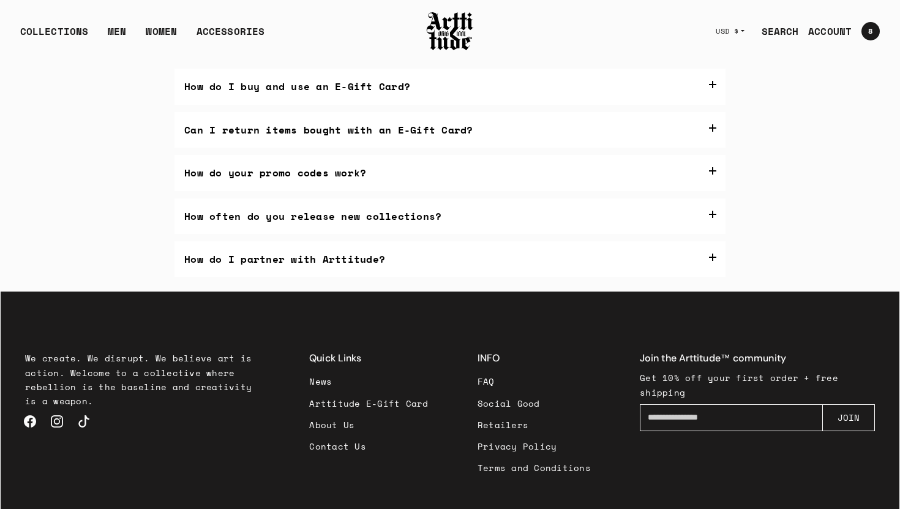
scroll to position [277, 0]
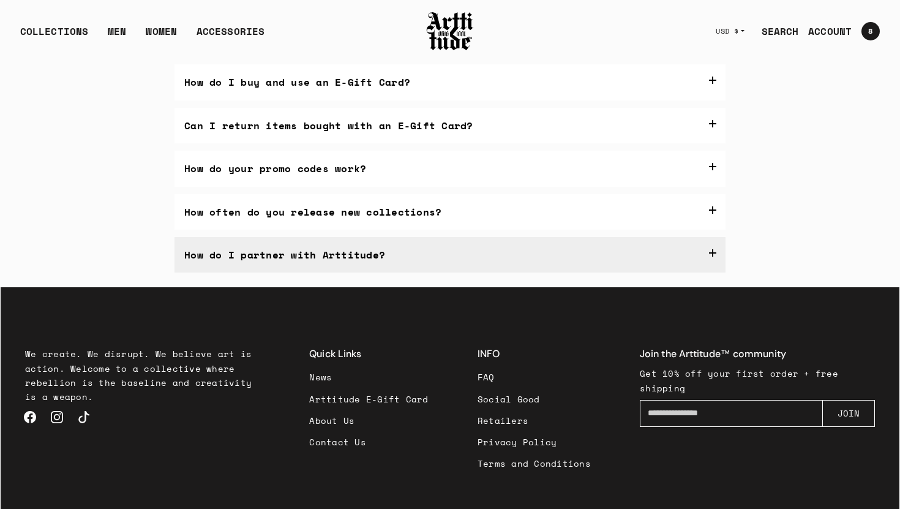
click at [716, 272] on label "How do I partner with Arttitude?" at bounding box center [449, 255] width 551 height 36
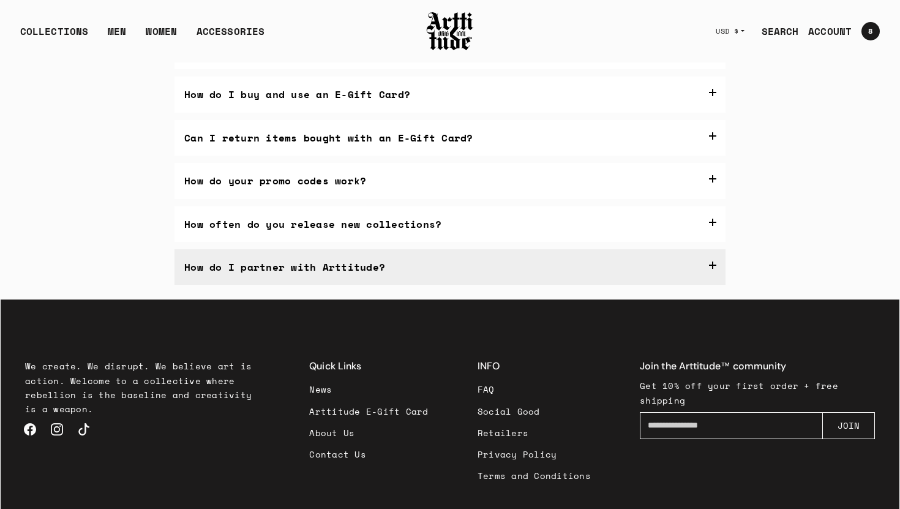
scroll to position [264, 0]
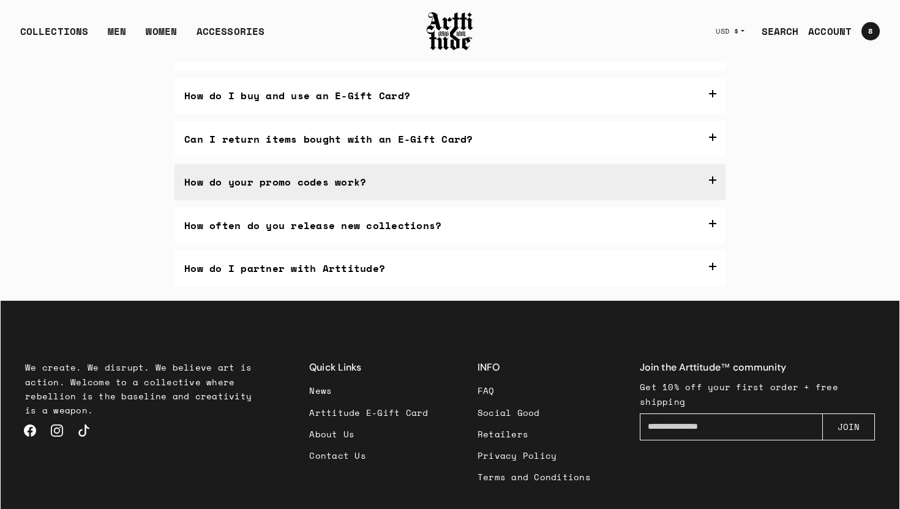
click at [714, 179] on label "How do your promo codes work?" at bounding box center [449, 182] width 551 height 36
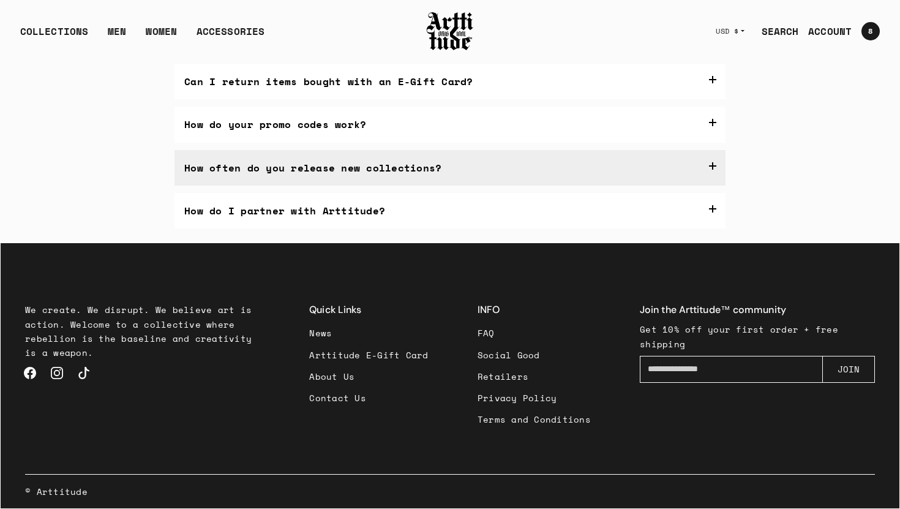
scroll to position [443, 0]
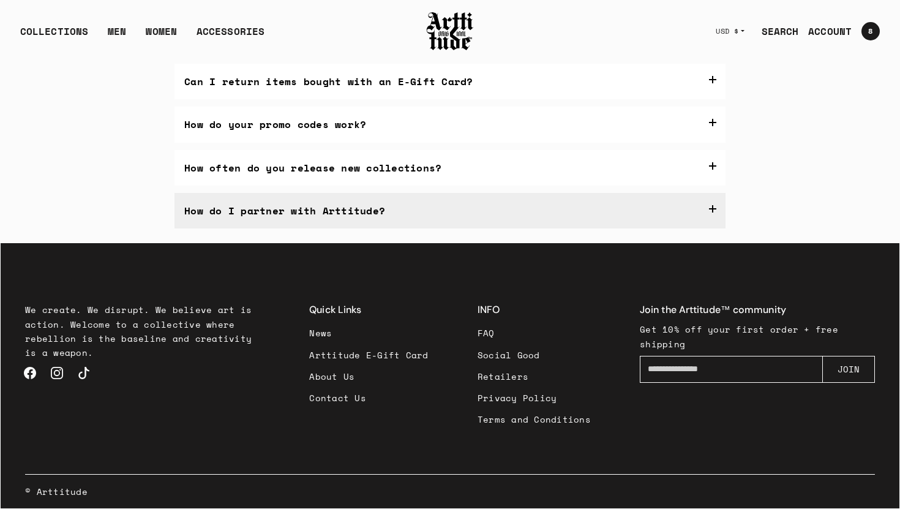
drag, startPoint x: 386, startPoint y: 274, endPoint x: 178, endPoint y: 270, distance: 208.2
click at [178, 228] on label "How do I partner with Arttitude?" at bounding box center [449, 211] width 551 height 36
copy label "How do I partner with Arttitude?"
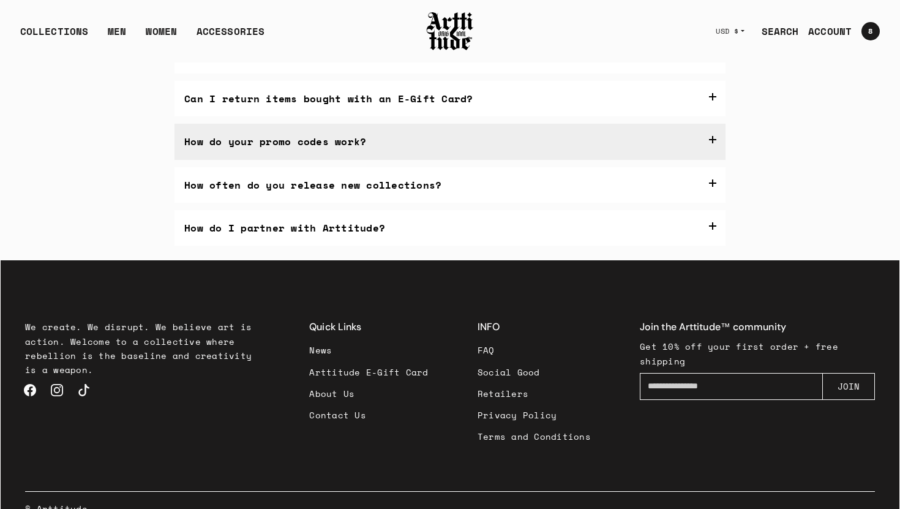
scroll to position [282, 0]
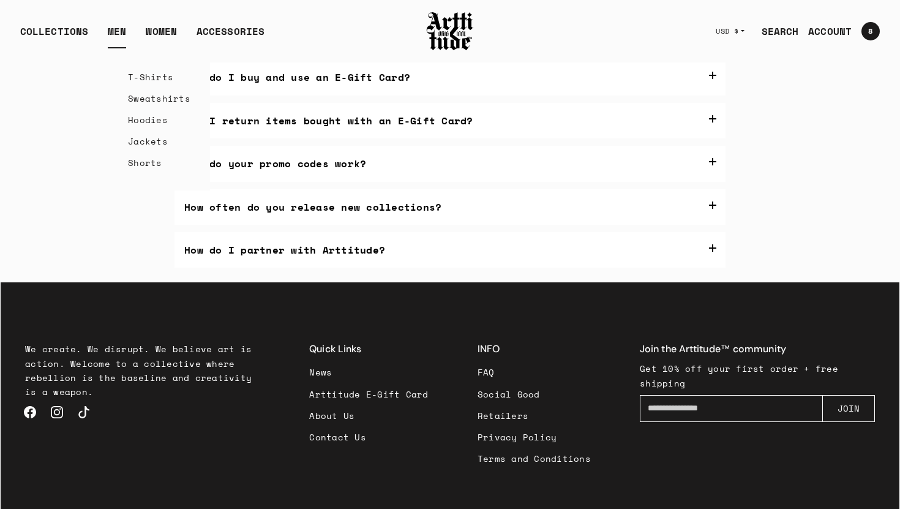
click at [149, 100] on link "Sweatshirts" at bounding box center [159, 98] width 62 height 21
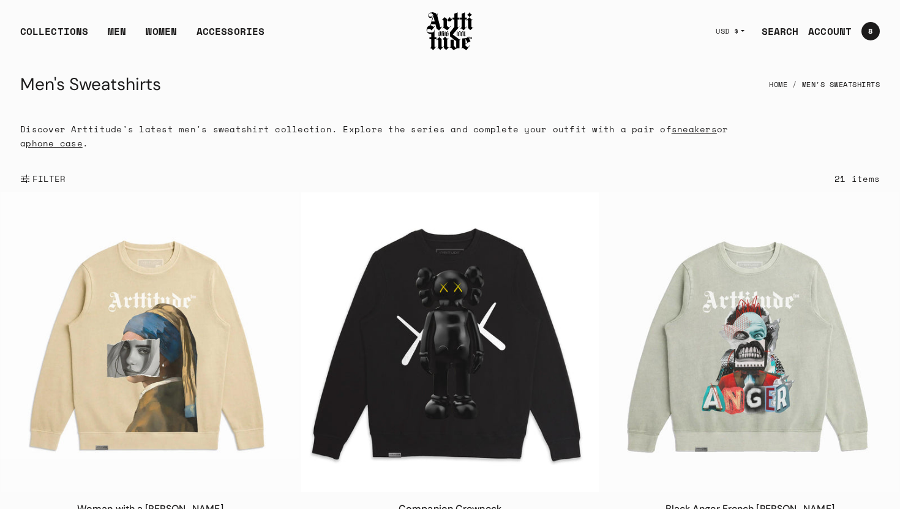
click at [41, 180] on span "FILTER" at bounding box center [48, 179] width 36 height 12
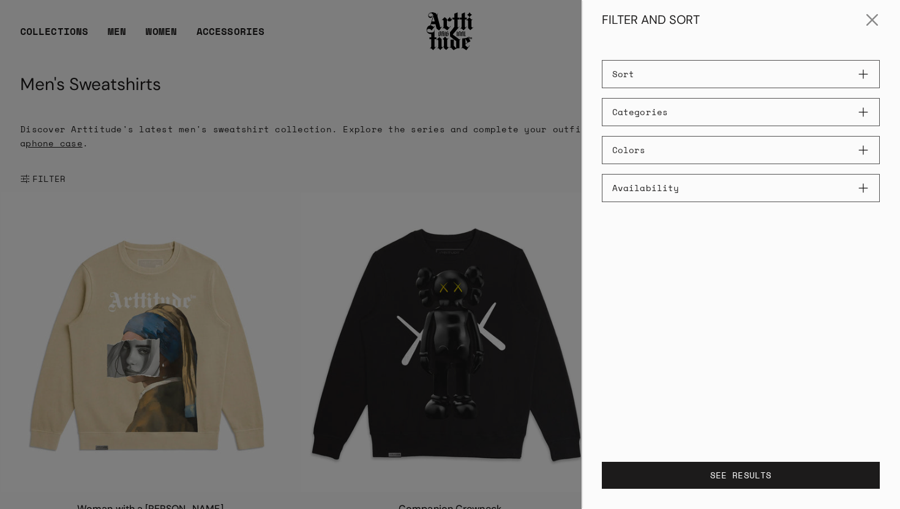
click at [863, 73] on button "Sort" at bounding box center [741, 74] width 278 height 28
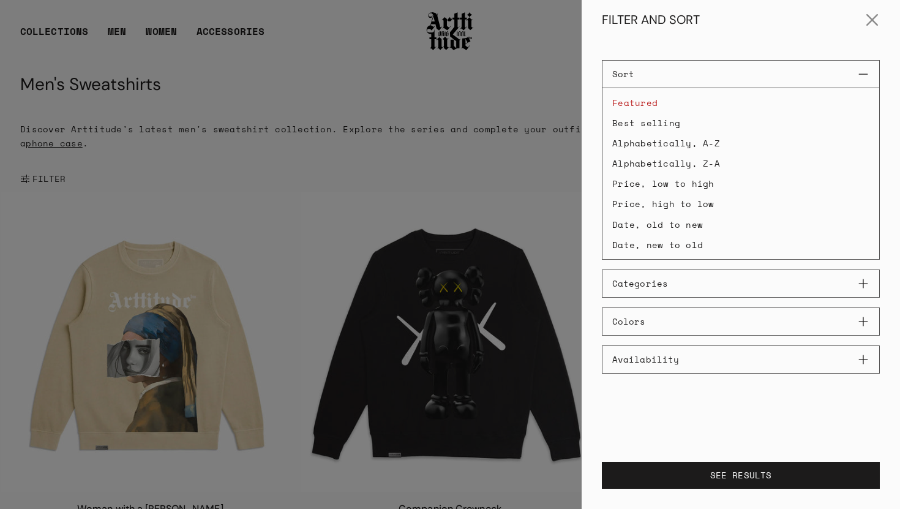
click at [672, 127] on li "Best selling" at bounding box center [740, 122] width 277 height 19
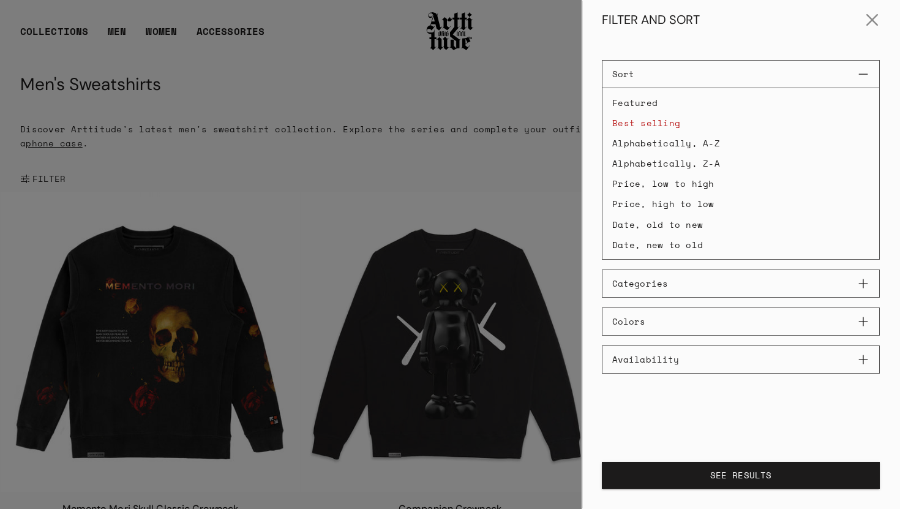
click at [739, 473] on button "SEE RESULTS" at bounding box center [741, 475] width 278 height 27
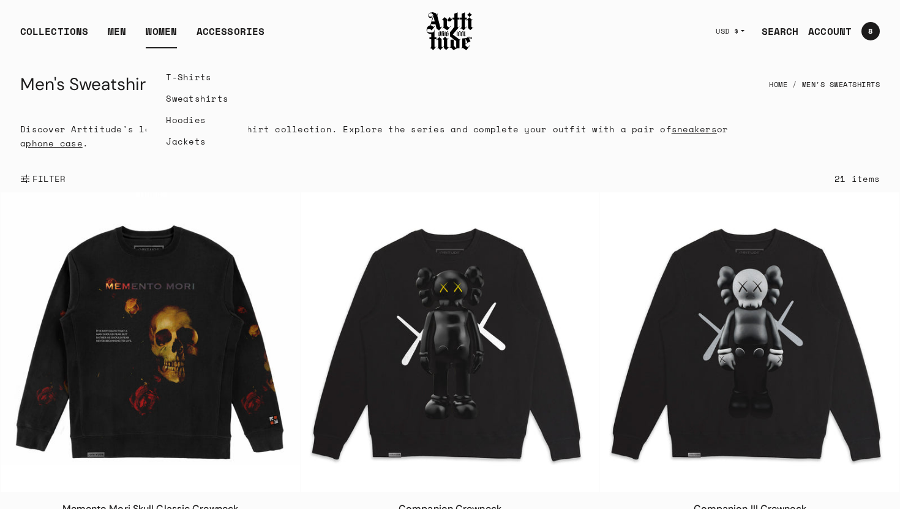
click at [185, 77] on link "T-Shirts" at bounding box center [197, 76] width 62 height 21
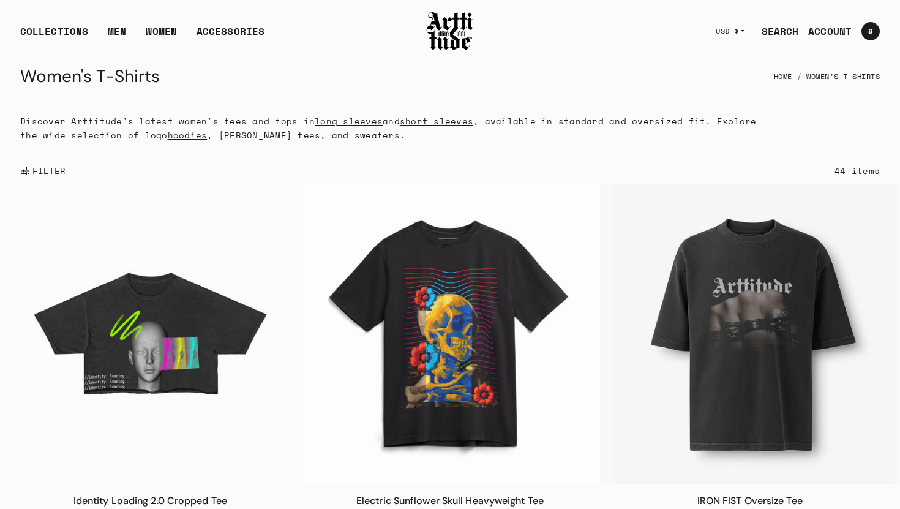
scroll to position [4, 0]
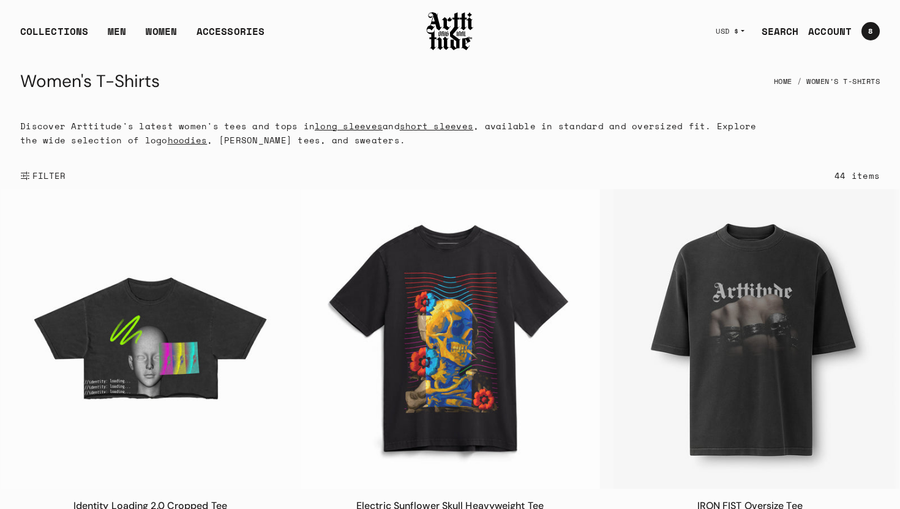
click at [36, 176] on span "FILTER" at bounding box center [48, 176] width 36 height 12
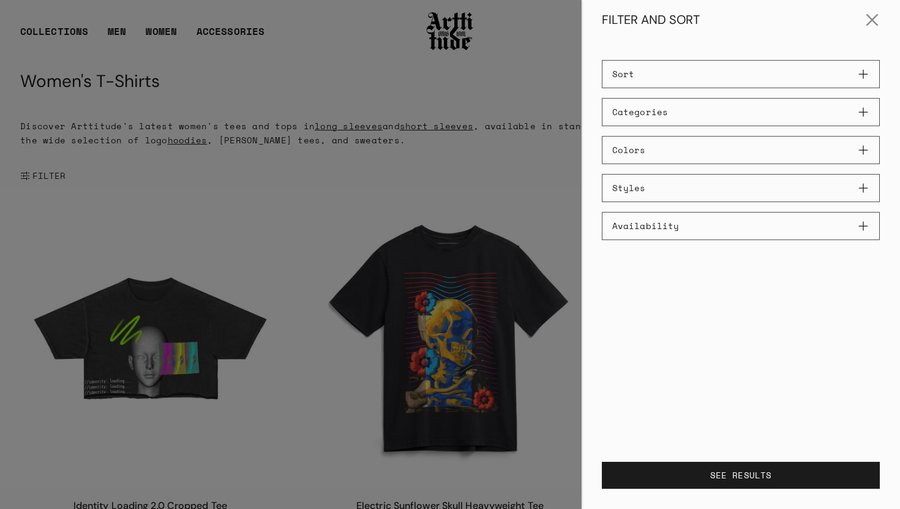
click at [860, 111] on button "Categories" at bounding box center [741, 112] width 278 height 28
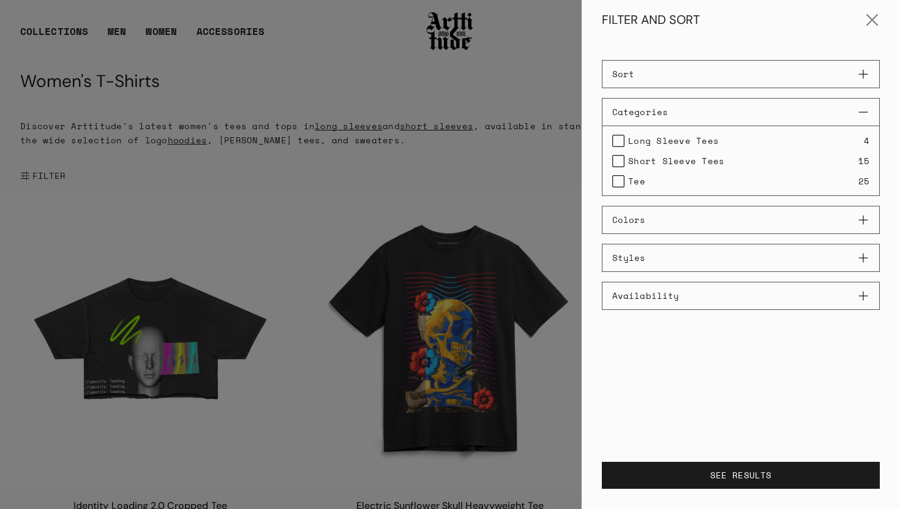
click at [619, 185] on label "Tee" at bounding box center [628, 181] width 33 height 14
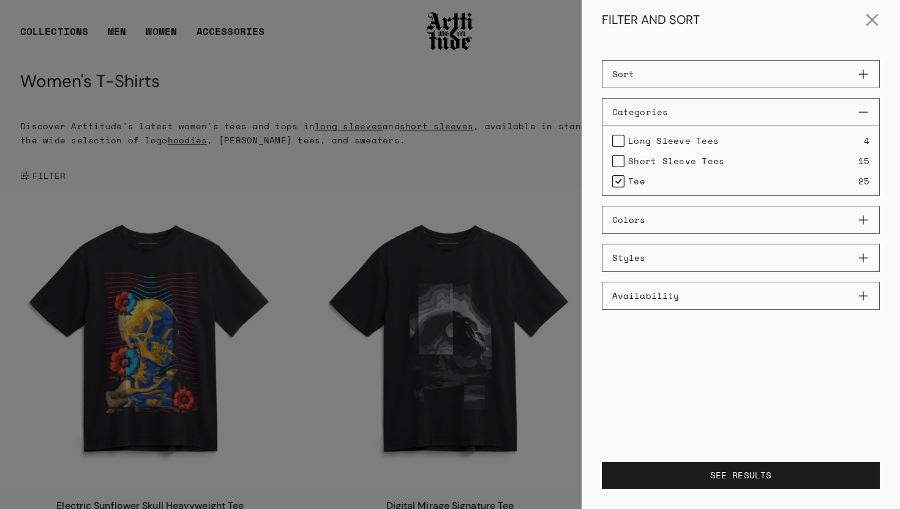
click at [618, 181] on label "Tee" at bounding box center [628, 181] width 33 height 14
click at [619, 160] on label "Short Sleeve Tees" at bounding box center [668, 161] width 112 height 14
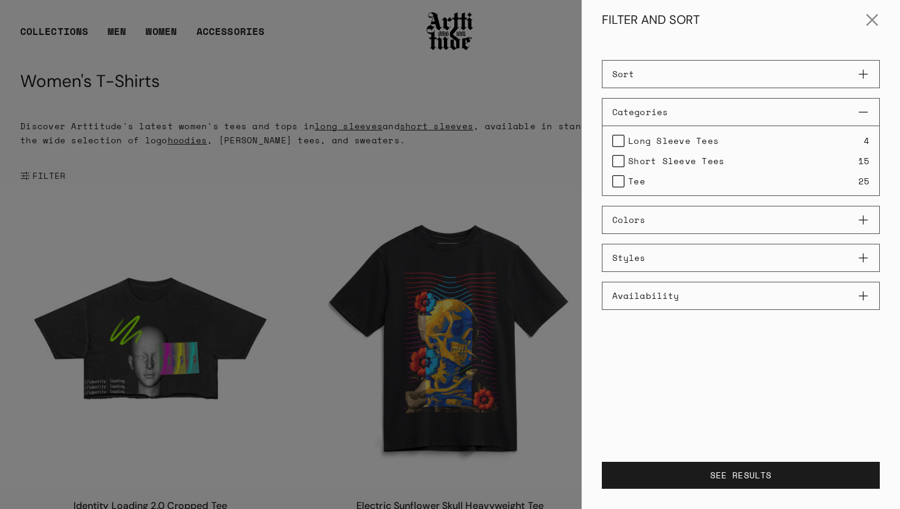
click at [620, 159] on label "Short Sleeve Tees" at bounding box center [668, 161] width 112 height 14
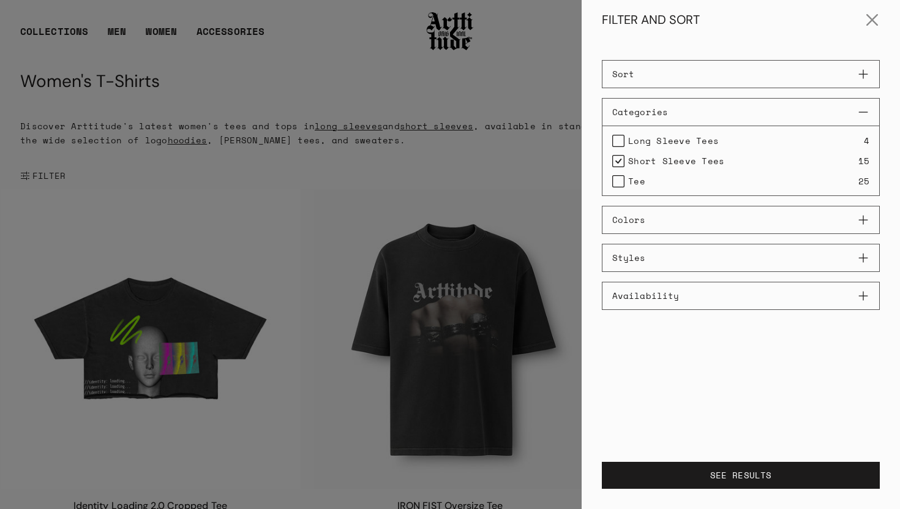
click at [619, 181] on label "Tee" at bounding box center [628, 181] width 33 height 14
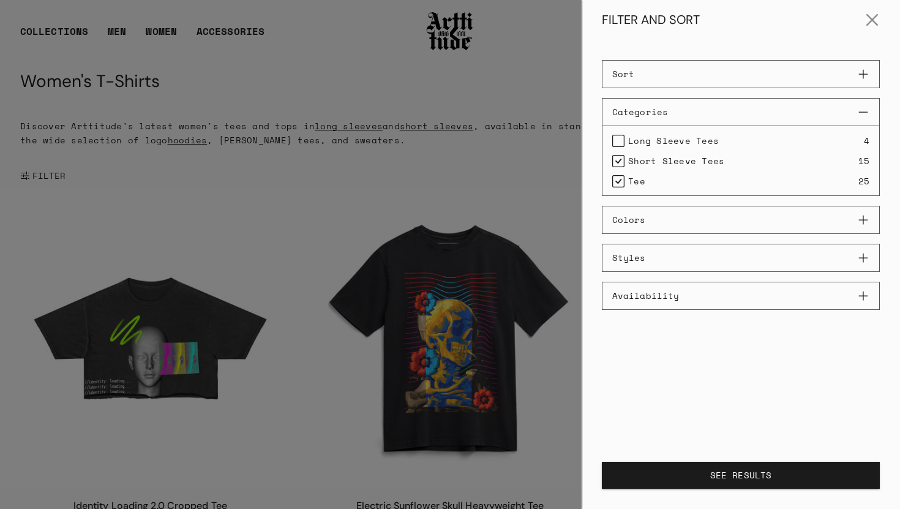
click at [749, 473] on button "SEE RESULTS" at bounding box center [741, 475] width 278 height 27
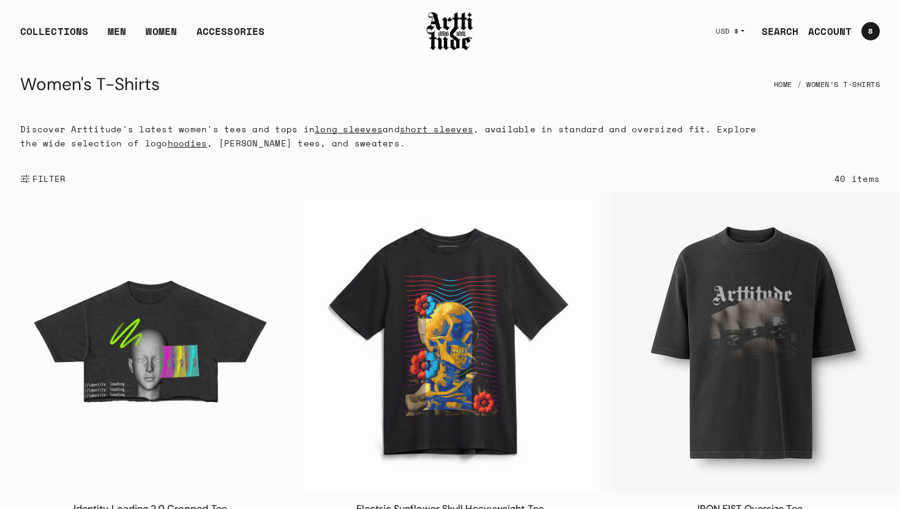
click at [38, 176] on span "FILTER" at bounding box center [48, 179] width 36 height 12
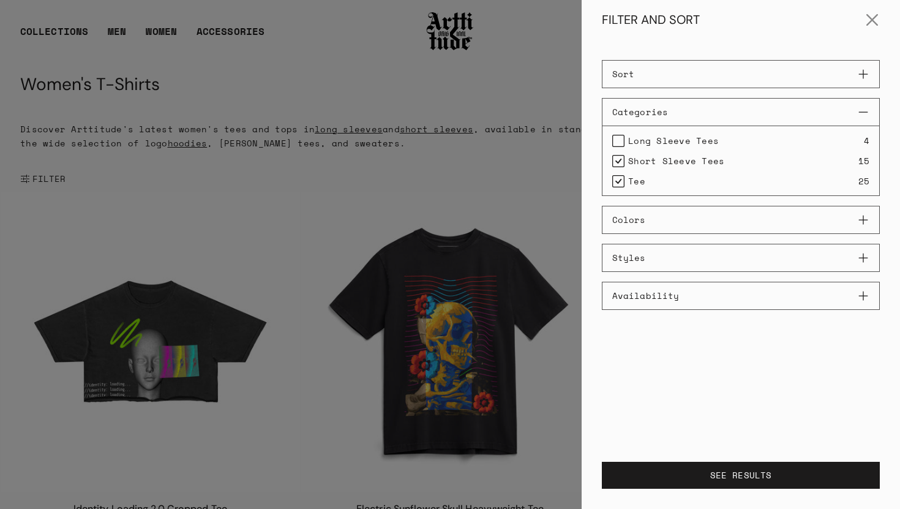
click at [618, 181] on label "Tee" at bounding box center [628, 181] width 33 height 14
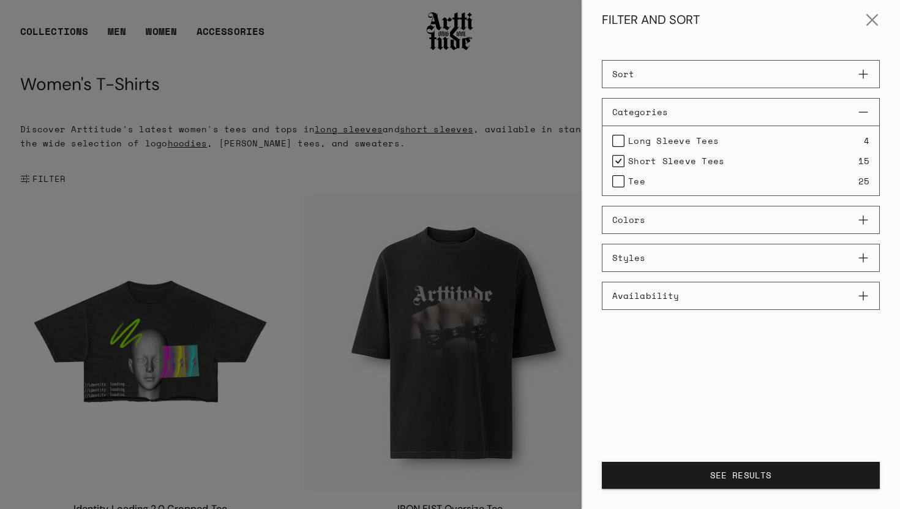
click at [745, 478] on button "SEE RESULTS" at bounding box center [741, 475] width 278 height 27
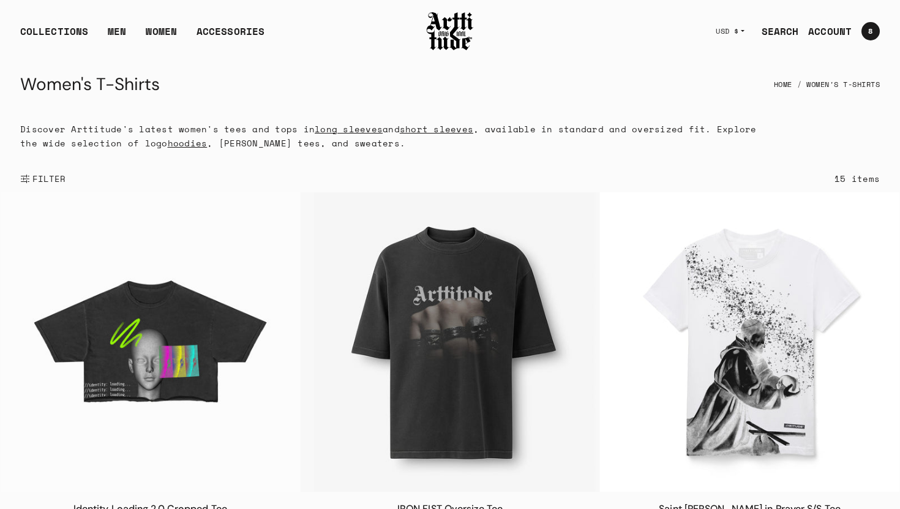
click at [30, 176] on span "FILTER" at bounding box center [48, 179] width 36 height 12
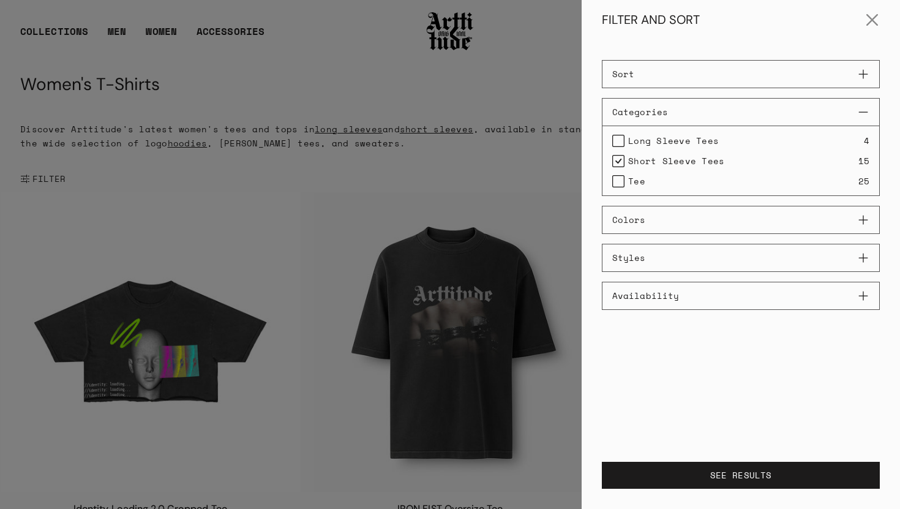
click at [616, 158] on label "Short Sleeve Tees" at bounding box center [668, 161] width 112 height 14
click at [618, 181] on label "Tee" at bounding box center [628, 181] width 33 height 14
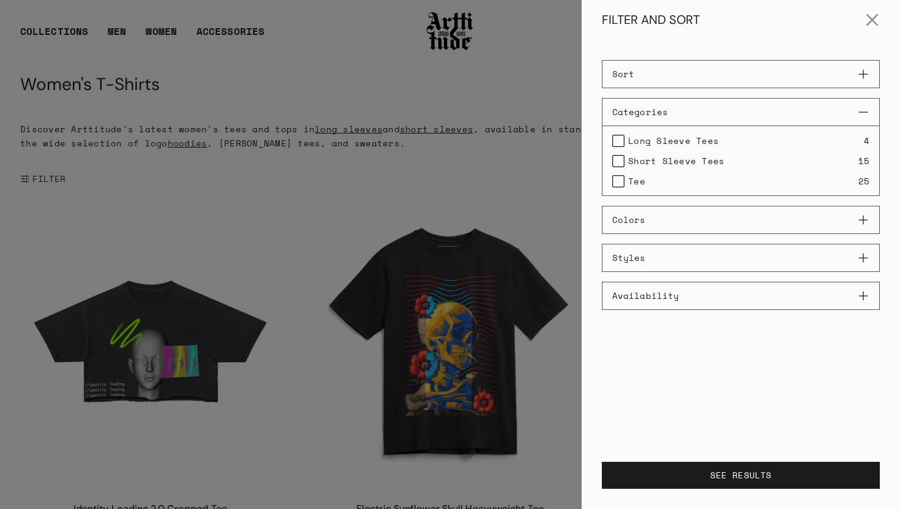
click at [616, 181] on label "Tee" at bounding box center [628, 181] width 33 height 14
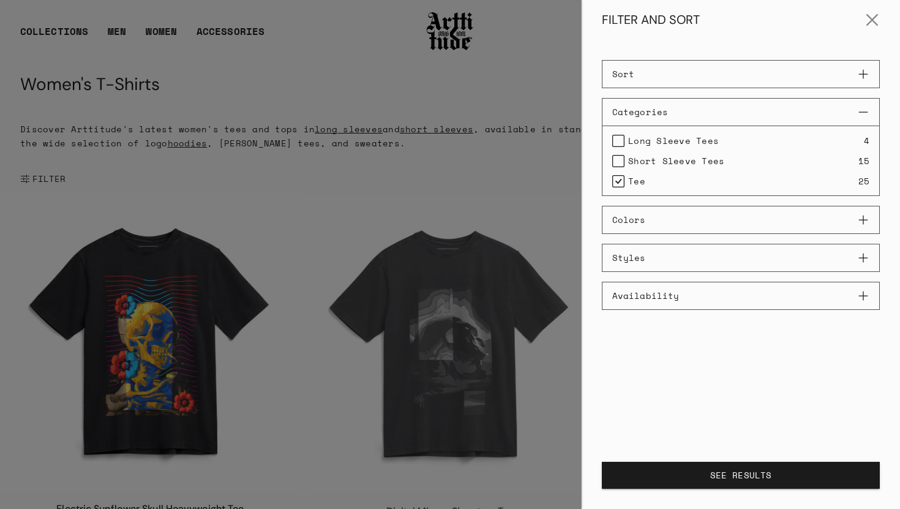
click at [737, 477] on button "SEE RESULTS" at bounding box center [741, 475] width 278 height 27
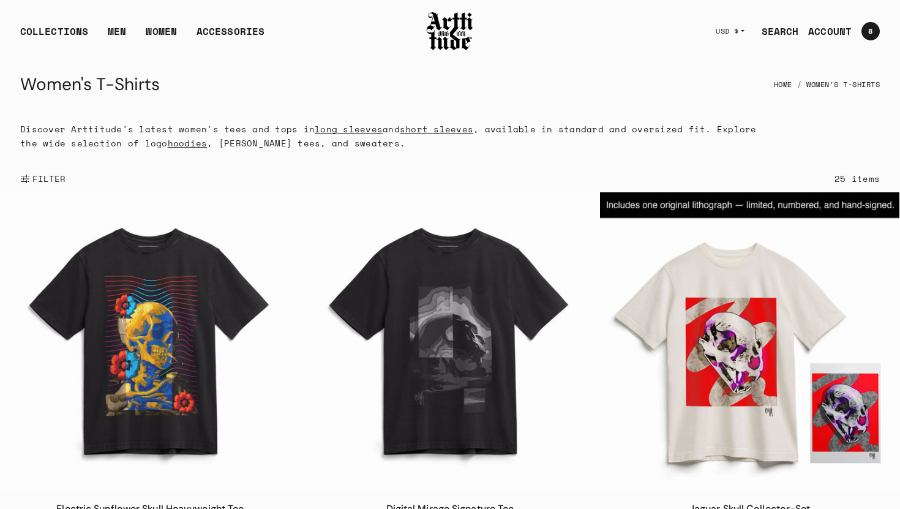
click at [40, 179] on span "FILTER" at bounding box center [48, 179] width 36 height 12
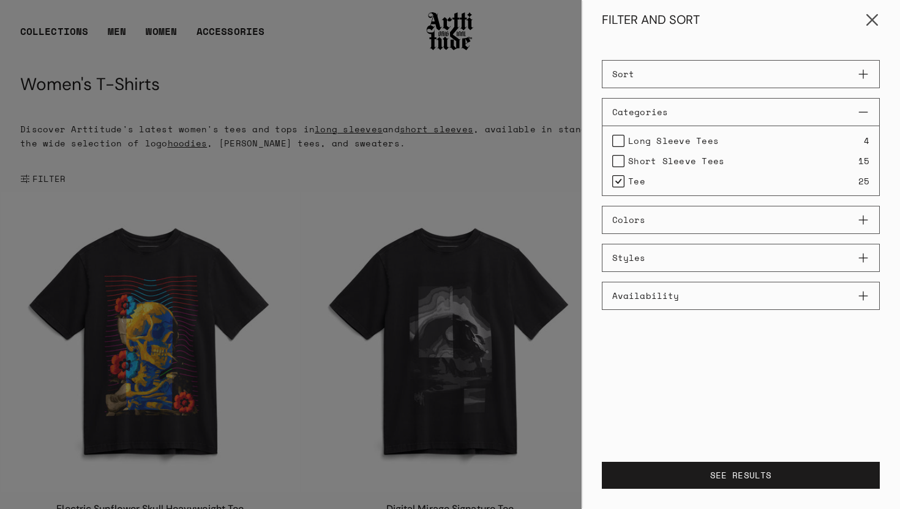
click at [872, 16] on button "Close" at bounding box center [872, 20] width 29 height 29
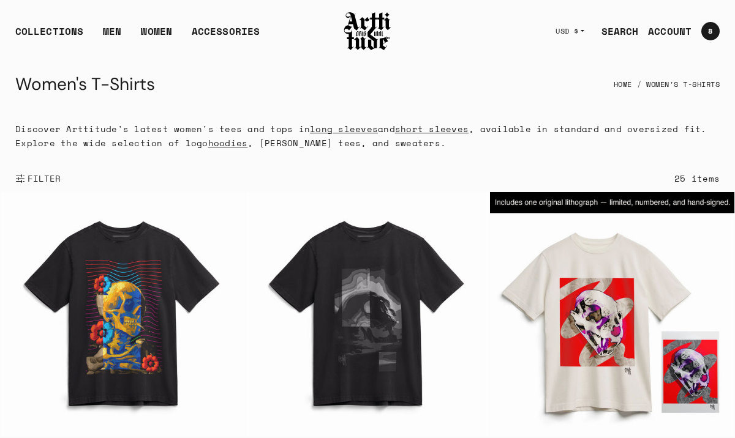
click at [39, 176] on span "FILTER" at bounding box center [43, 179] width 36 height 12
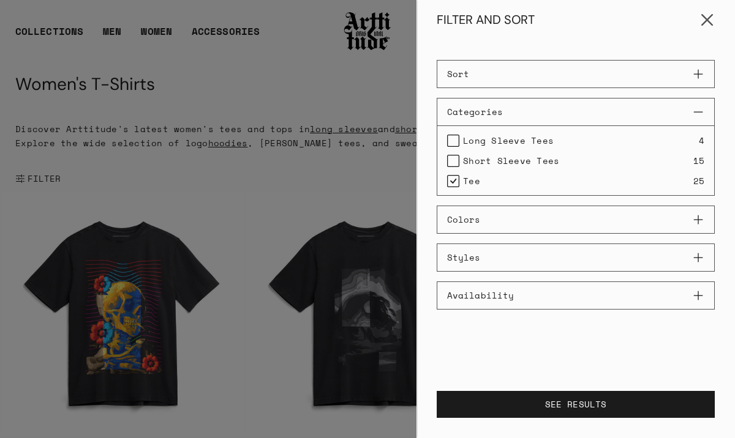
click at [711, 20] on button "Close" at bounding box center [706, 20] width 29 height 29
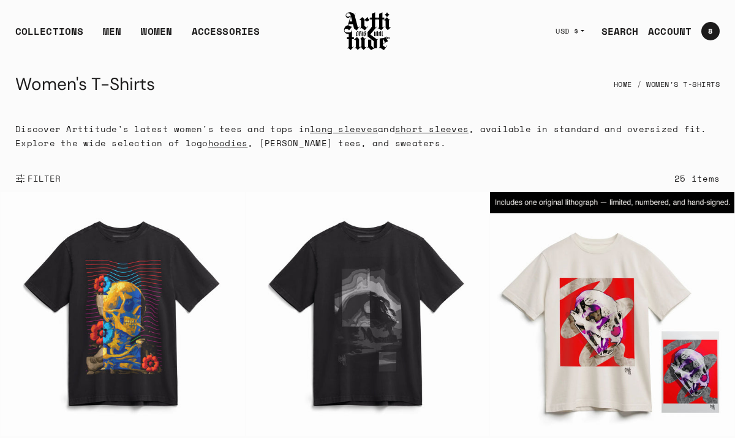
click at [42, 178] on span "FILTER" at bounding box center [43, 179] width 36 height 12
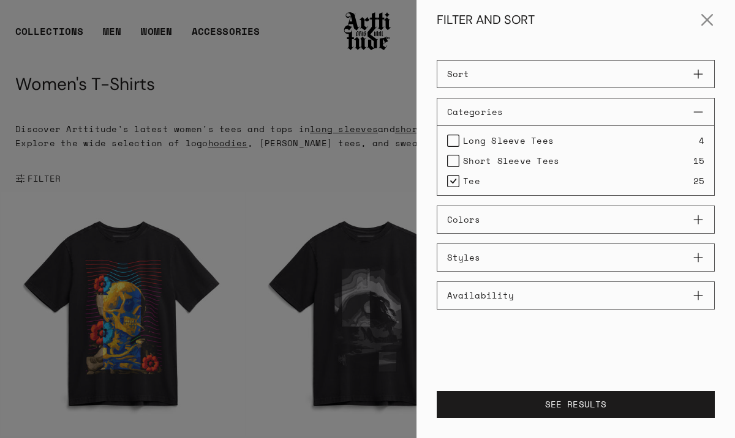
click at [454, 181] on label "Tee" at bounding box center [463, 181] width 33 height 14
click at [698, 73] on button "Sort" at bounding box center [576, 74] width 278 height 28
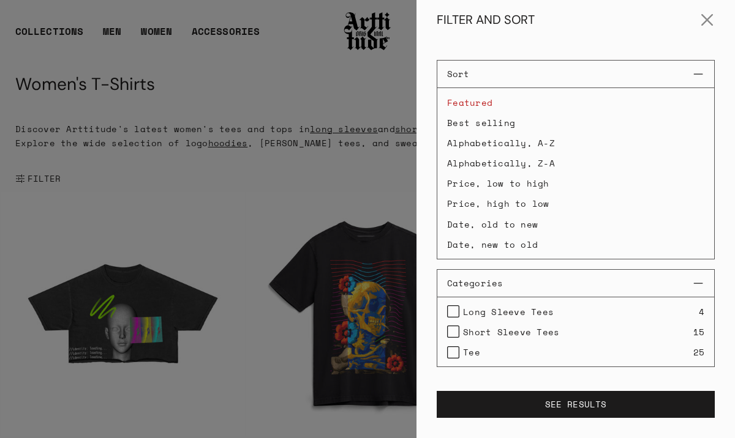
click at [509, 246] on li "Date, new to old" at bounding box center [575, 244] width 277 height 19
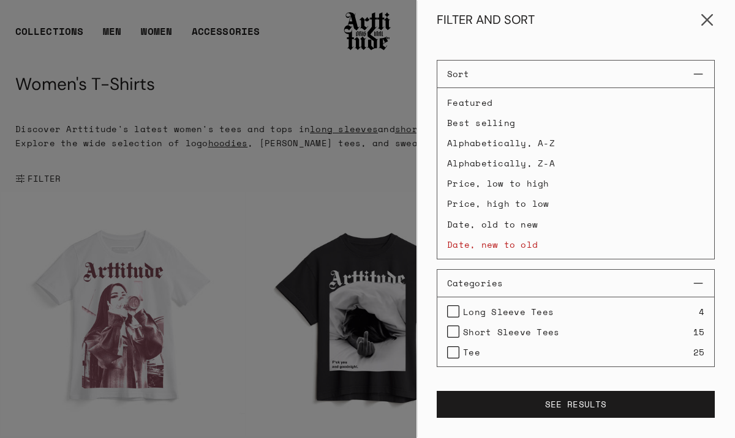
click at [706, 20] on button "Close" at bounding box center [706, 20] width 29 height 29
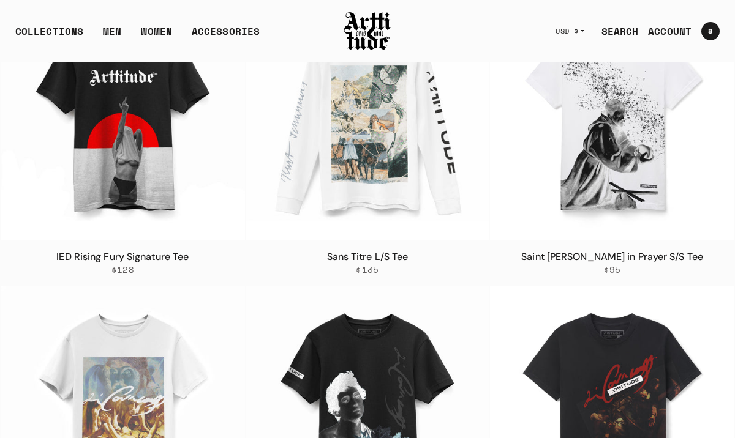
scroll to position [3095, 0]
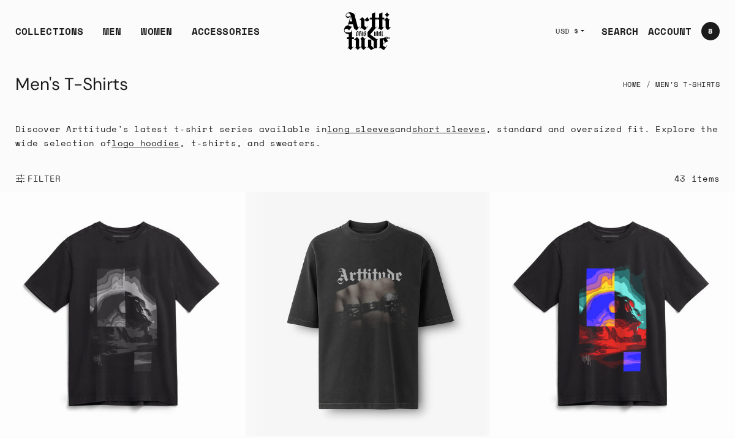
click at [45, 178] on span "FILTER" at bounding box center [43, 179] width 36 height 12
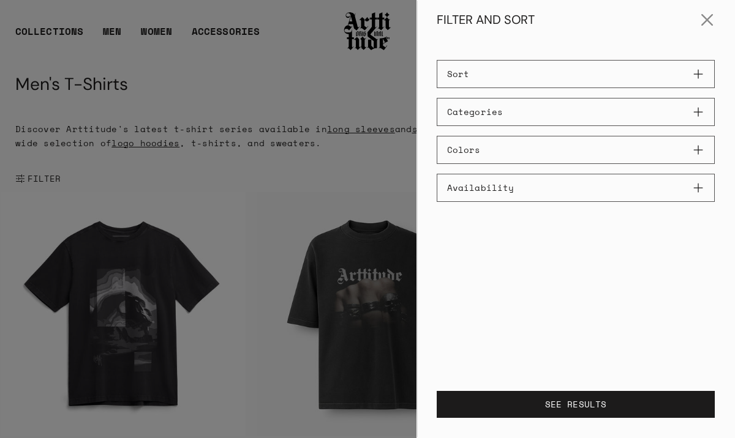
click at [698, 73] on button "Sort" at bounding box center [576, 74] width 278 height 28
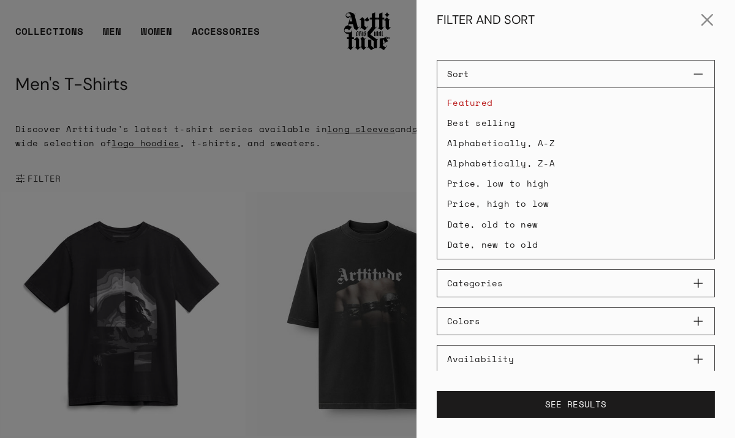
click at [517, 244] on li "Date, new to old" at bounding box center [575, 244] width 277 height 19
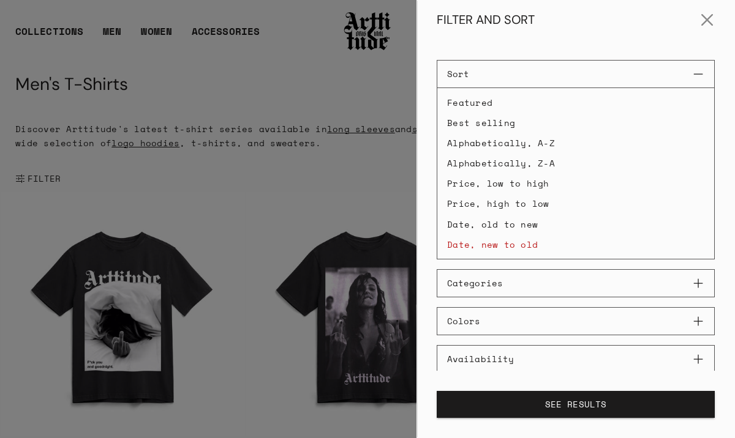
click at [572, 401] on button "SEE RESULTS" at bounding box center [576, 404] width 278 height 27
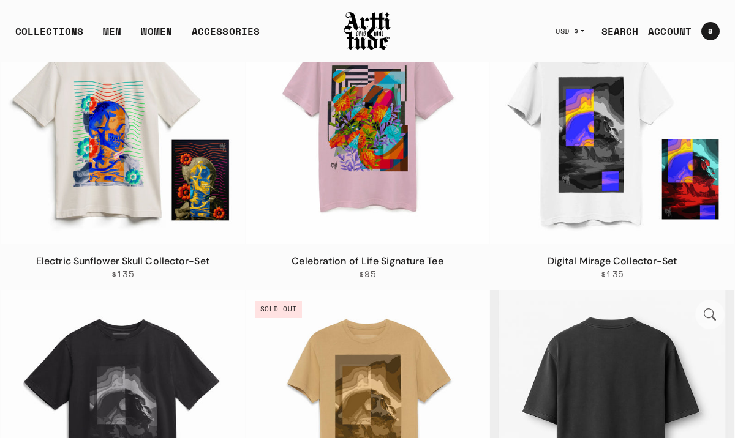
scroll to position [1826, 0]
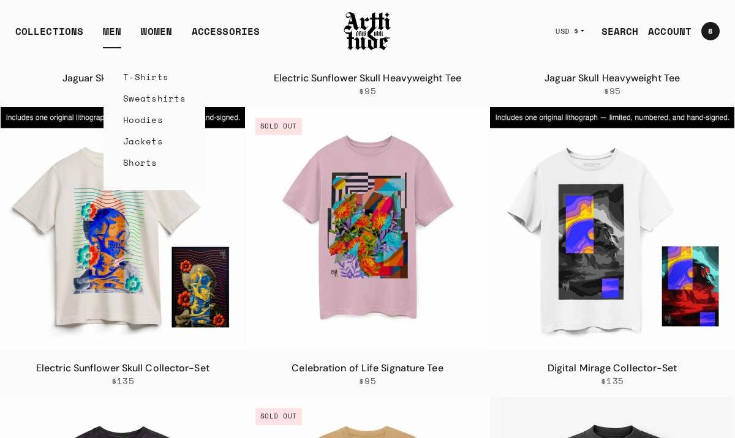
click at [135, 77] on link "T-Shirts" at bounding box center [154, 76] width 62 height 21
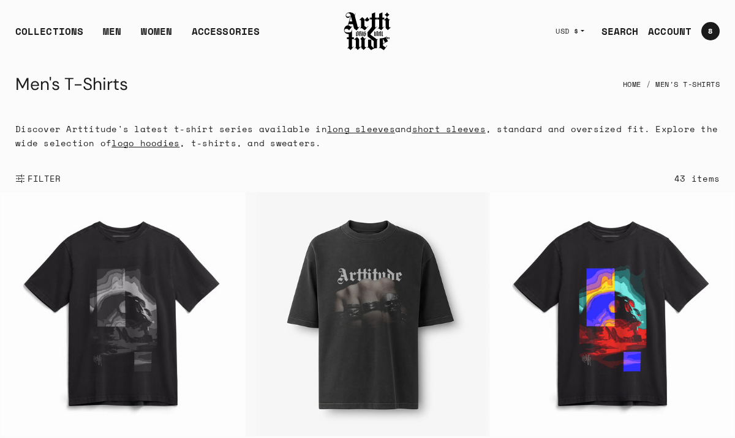
click at [38, 175] on span "FILTER" at bounding box center [43, 179] width 36 height 12
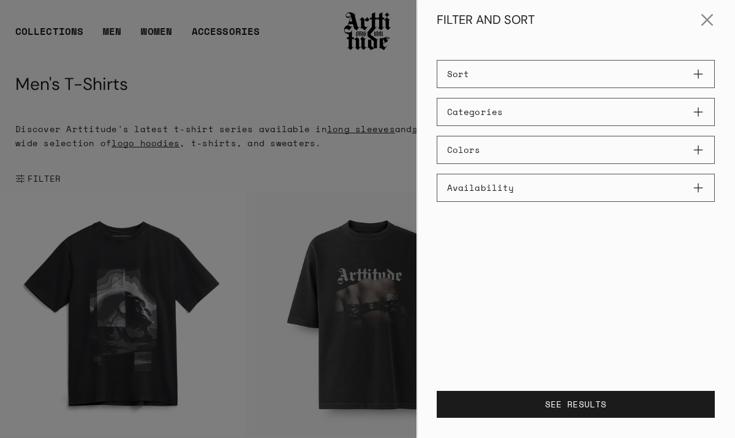
click at [700, 72] on button "Sort" at bounding box center [576, 74] width 278 height 28
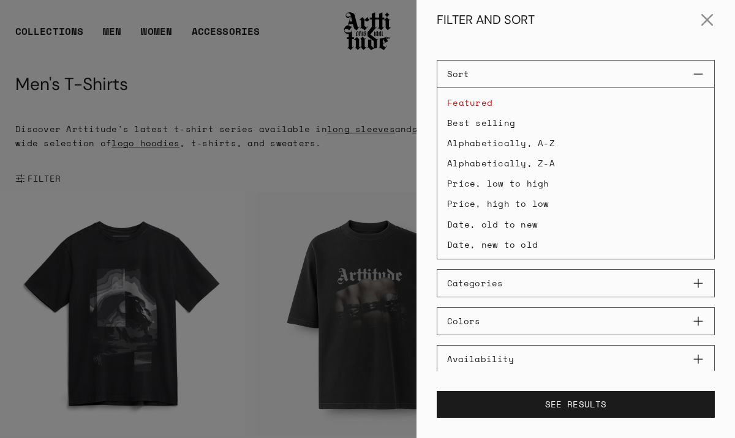
click at [501, 246] on li "Date, new to old" at bounding box center [575, 244] width 277 height 19
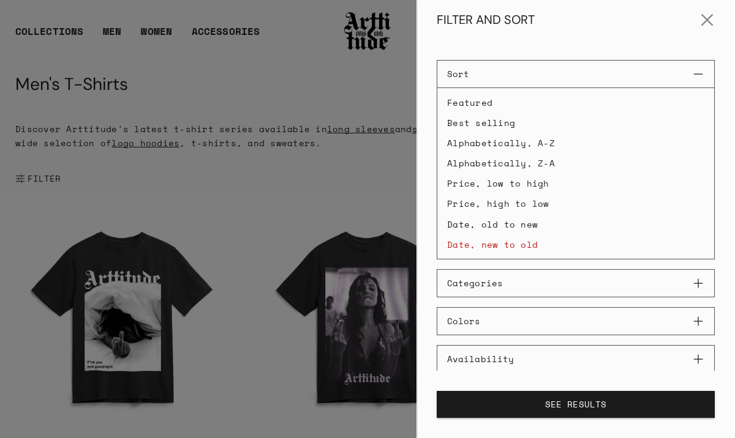
click at [570, 403] on button "SEE RESULTS" at bounding box center [576, 404] width 278 height 27
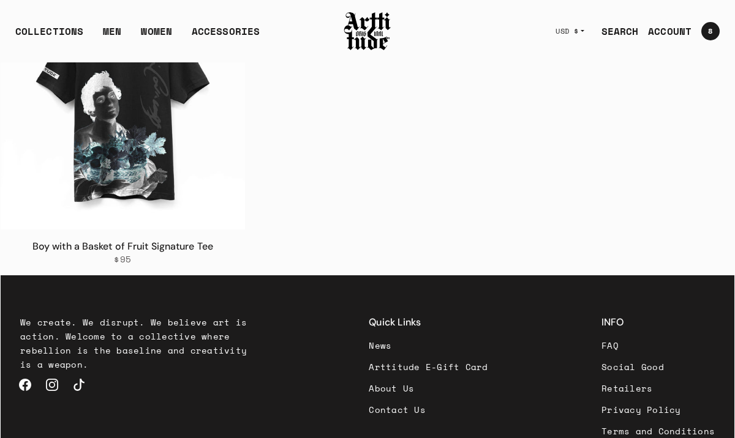
scroll to position [4287, 0]
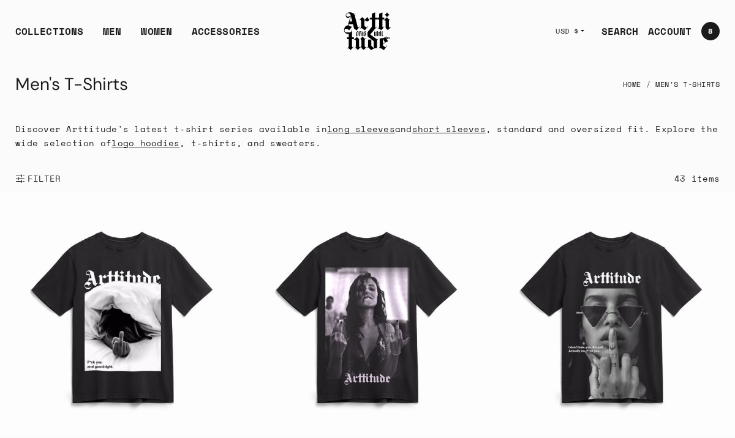
click at [367, 24] on img at bounding box center [367, 31] width 49 height 42
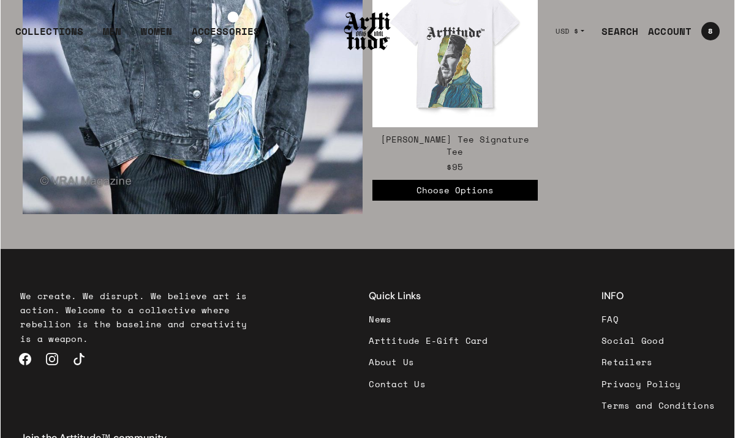
scroll to position [1923, 0]
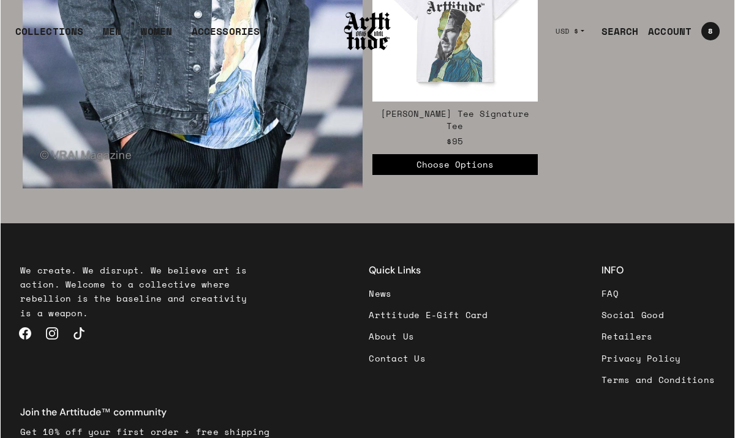
click at [369, 326] on link "About Us" at bounding box center [428, 336] width 119 height 21
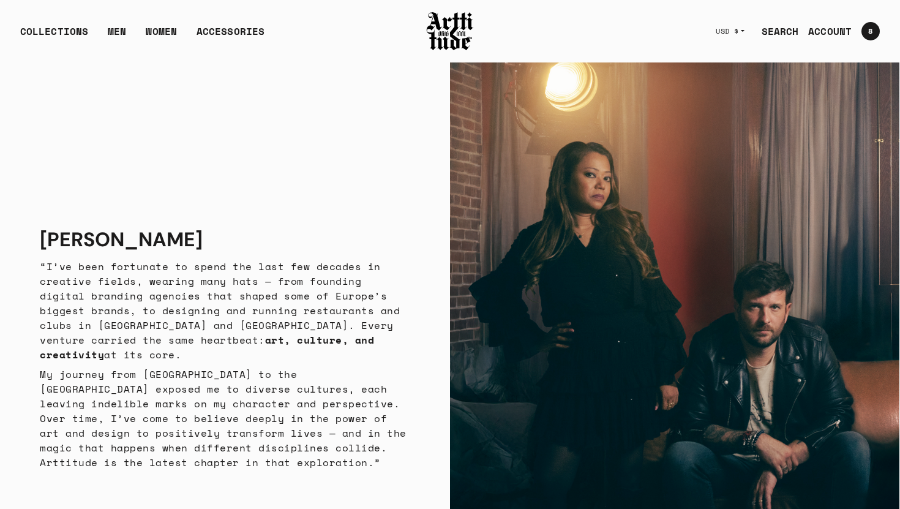
scroll to position [2321, 0]
